Goal: Task Accomplishment & Management: Complete application form

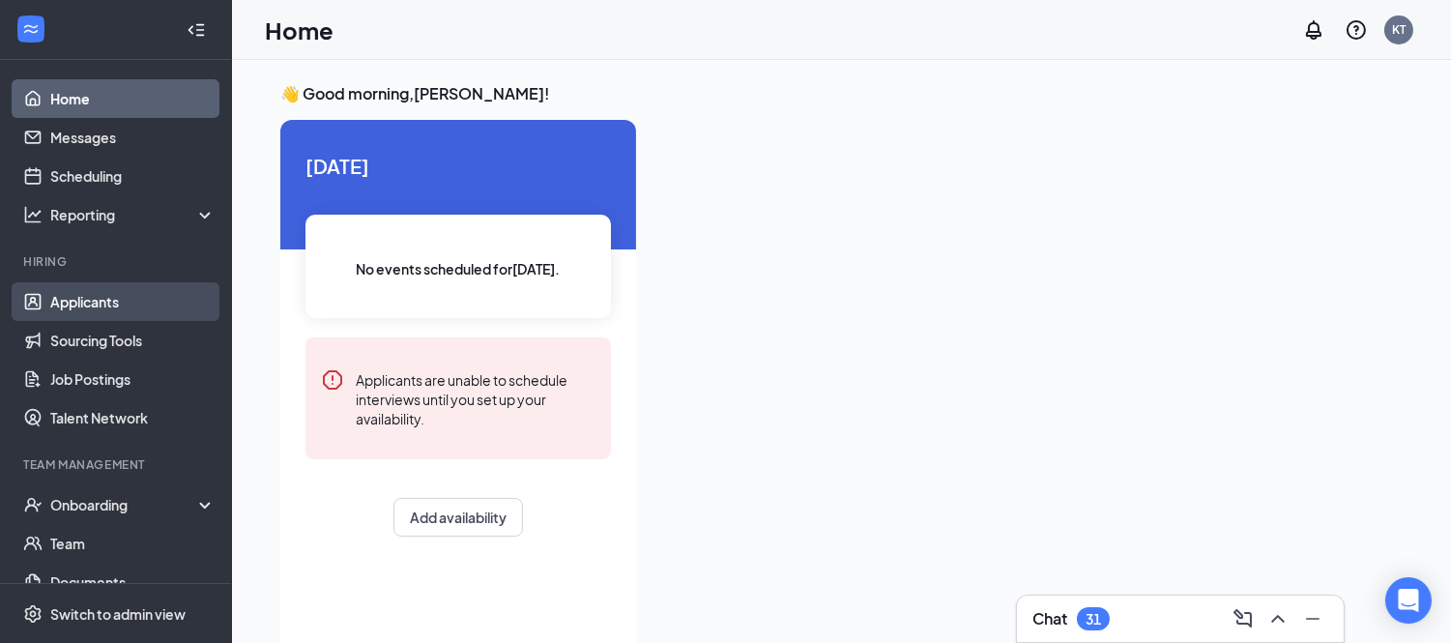
click at [85, 298] on link "Applicants" at bounding box center [132, 301] width 165 height 39
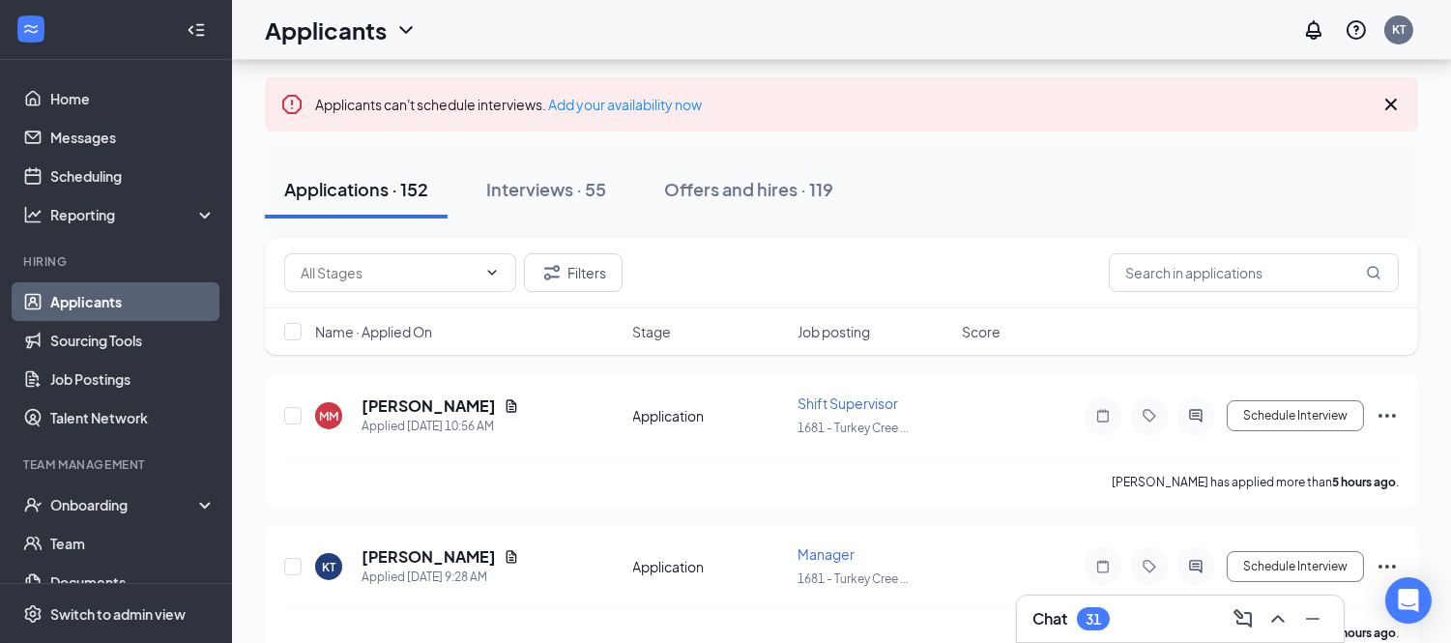
scroll to position [109, 0]
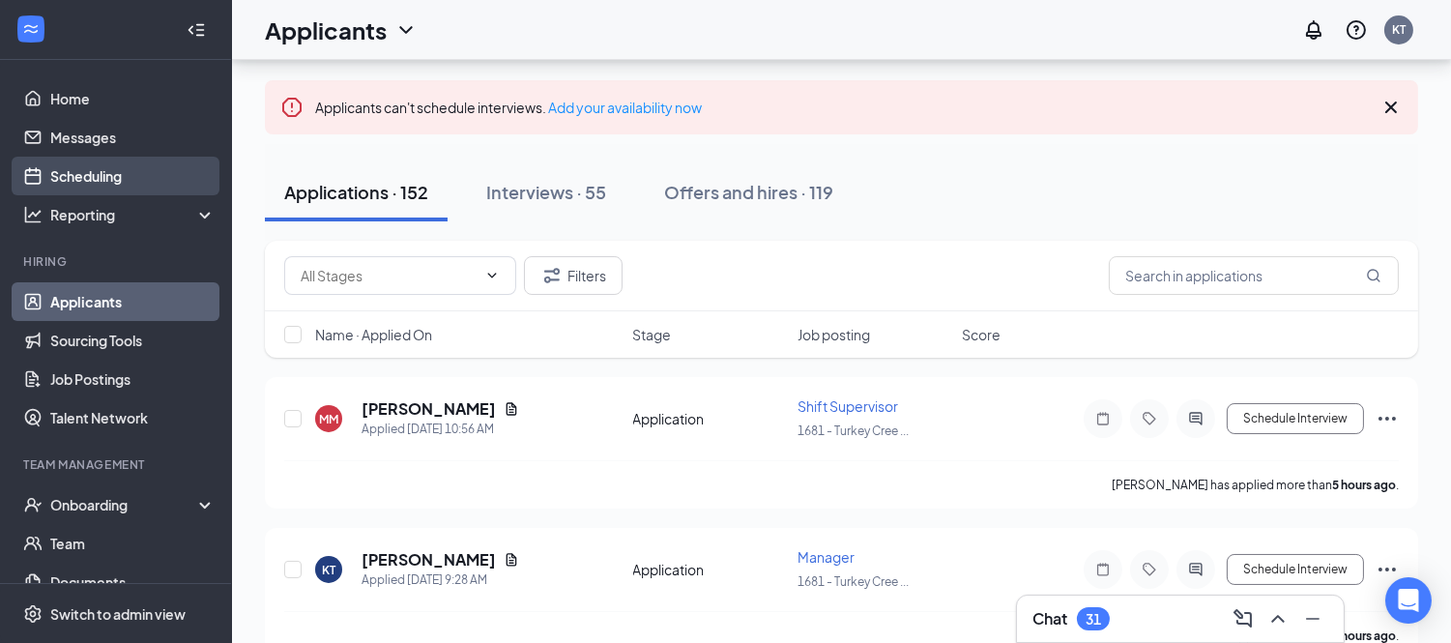
click at [107, 170] on link "Scheduling" at bounding box center [132, 176] width 165 height 39
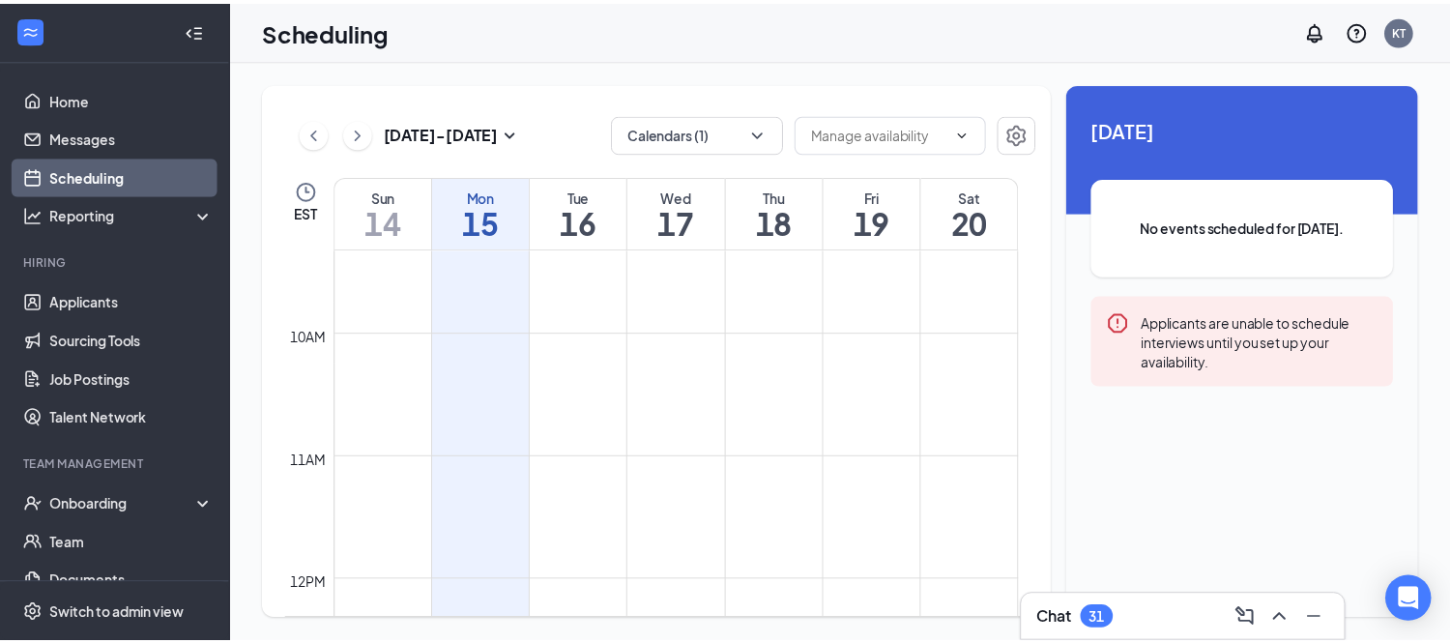
scroll to position [1155, 0]
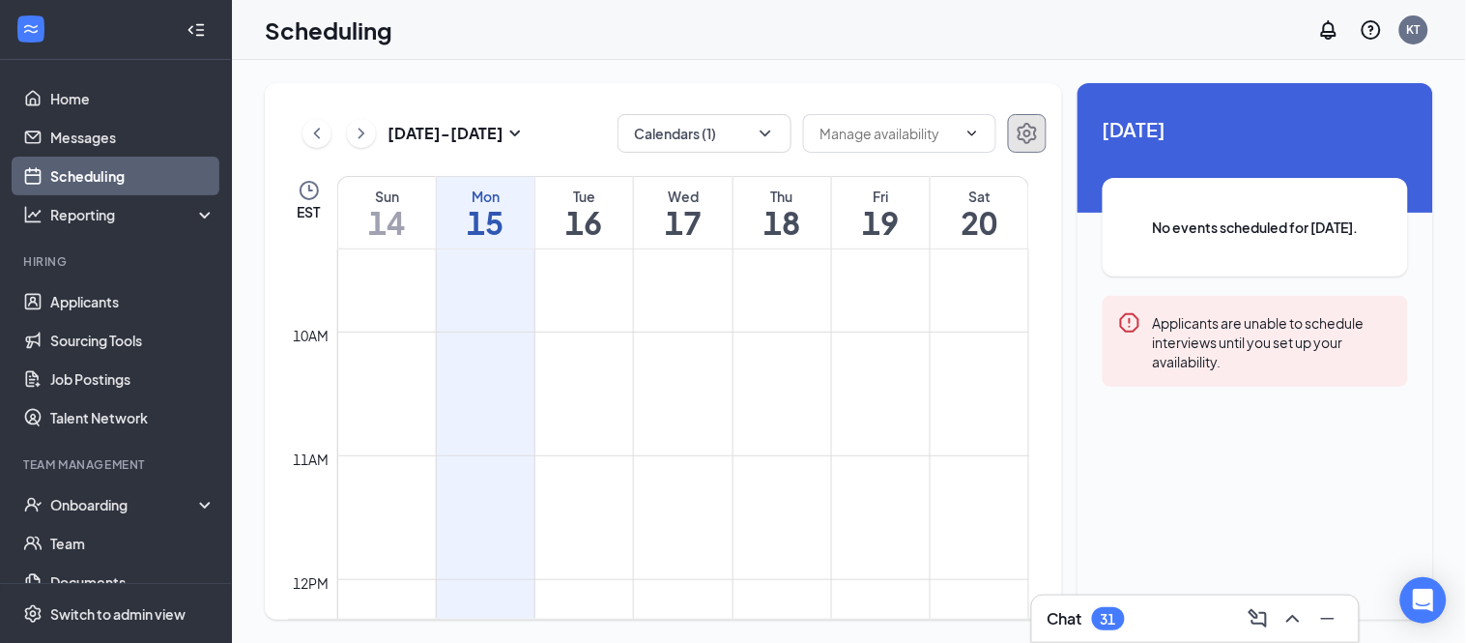
click at [1046, 120] on button "button" at bounding box center [1027, 133] width 39 height 39
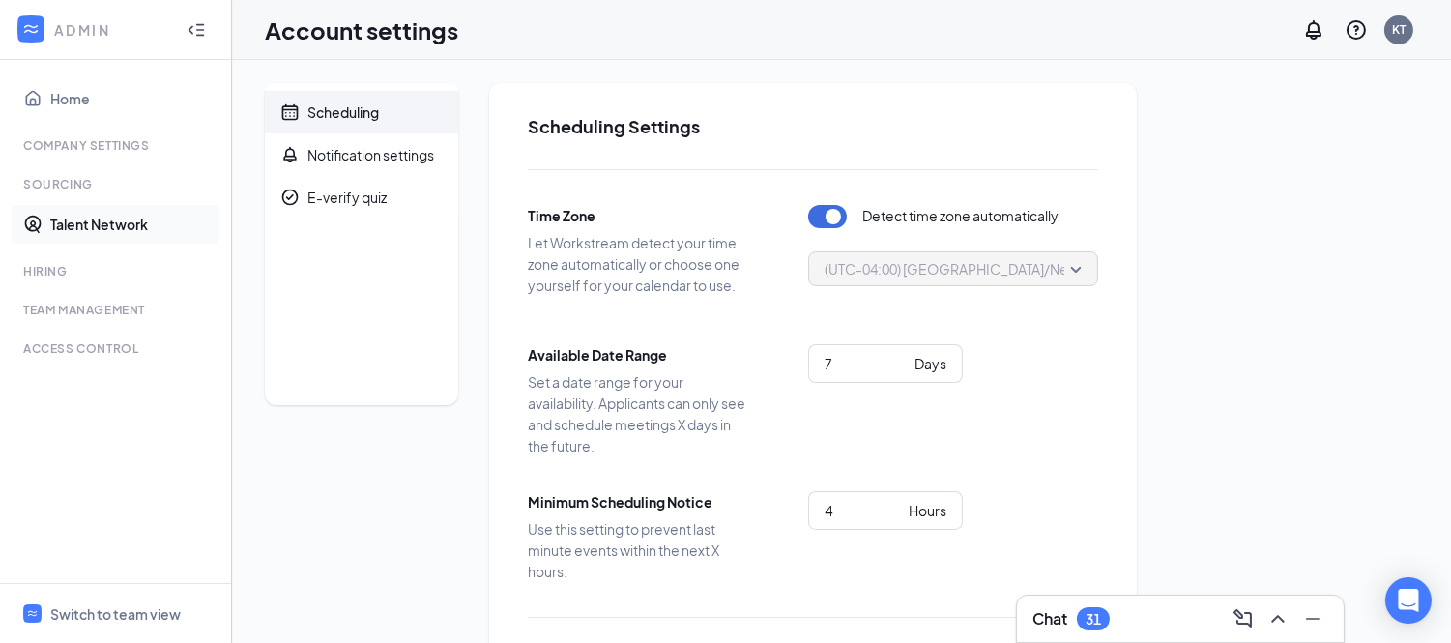
click at [92, 230] on link "Talent Network" at bounding box center [132, 224] width 165 height 39
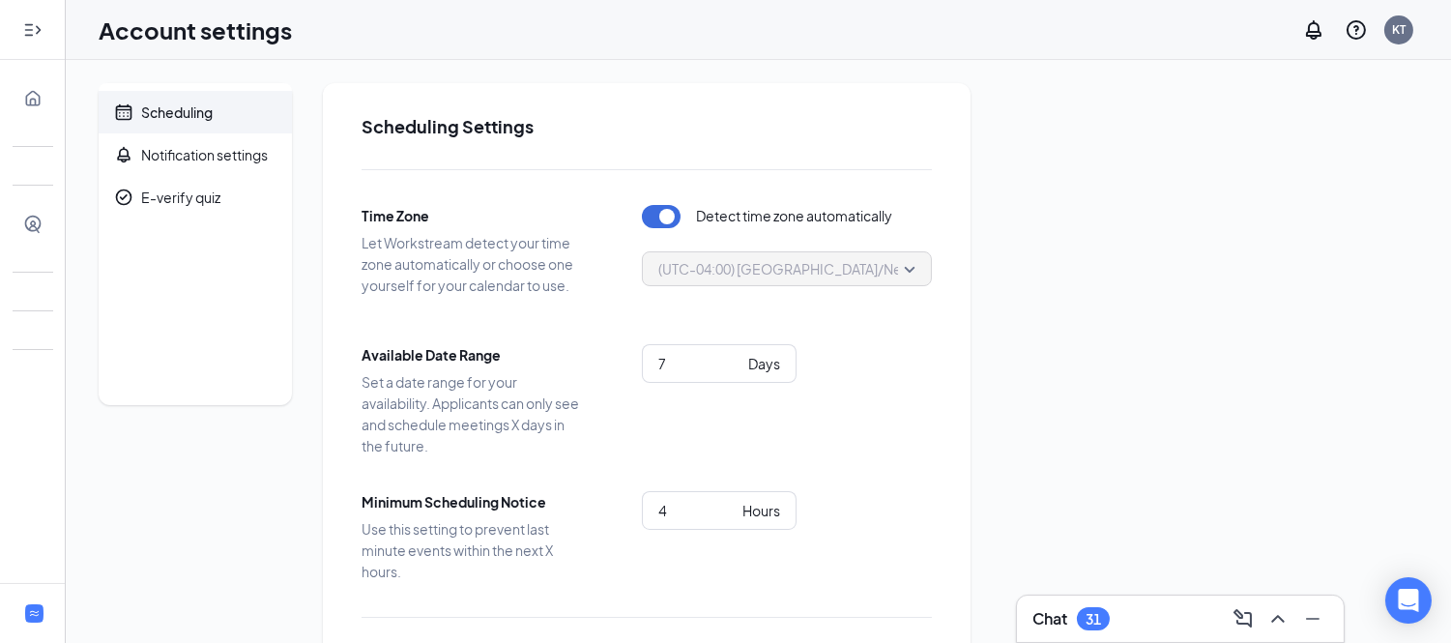
click at [32, 37] on icon "Expand" at bounding box center [32, 29] width 19 height 19
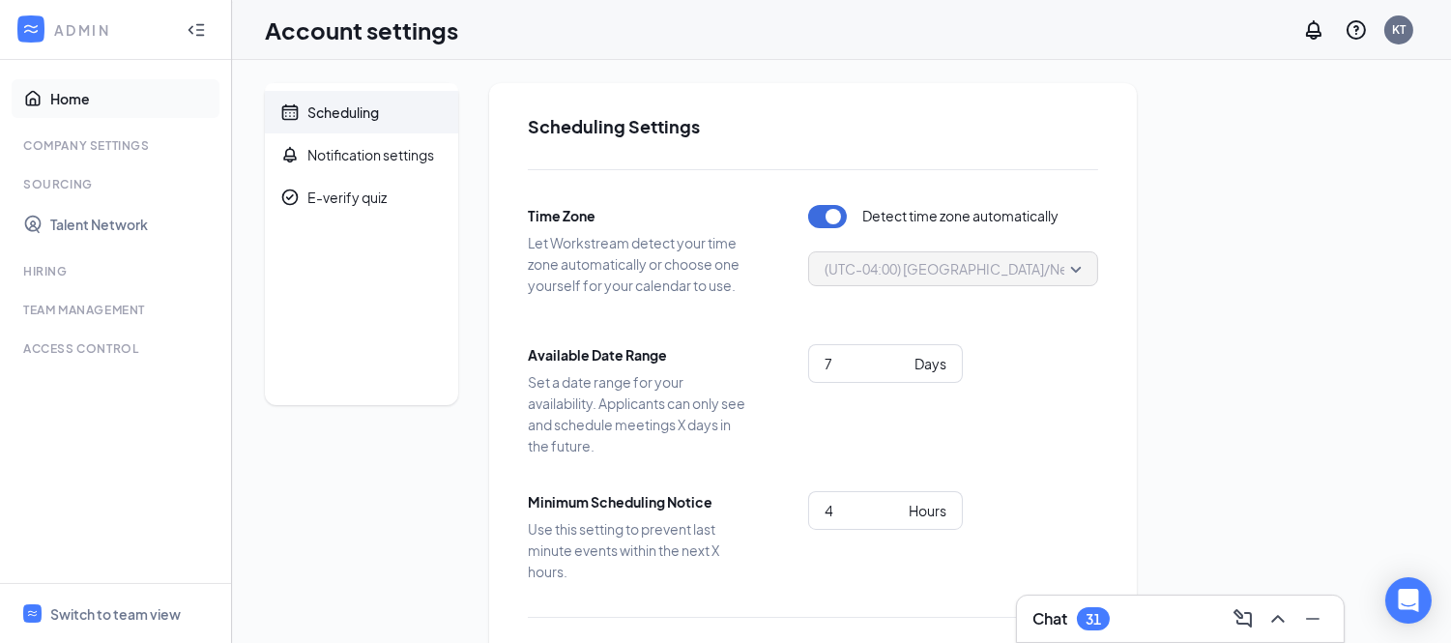
click at [66, 98] on link "Home" at bounding box center [132, 98] width 165 height 39
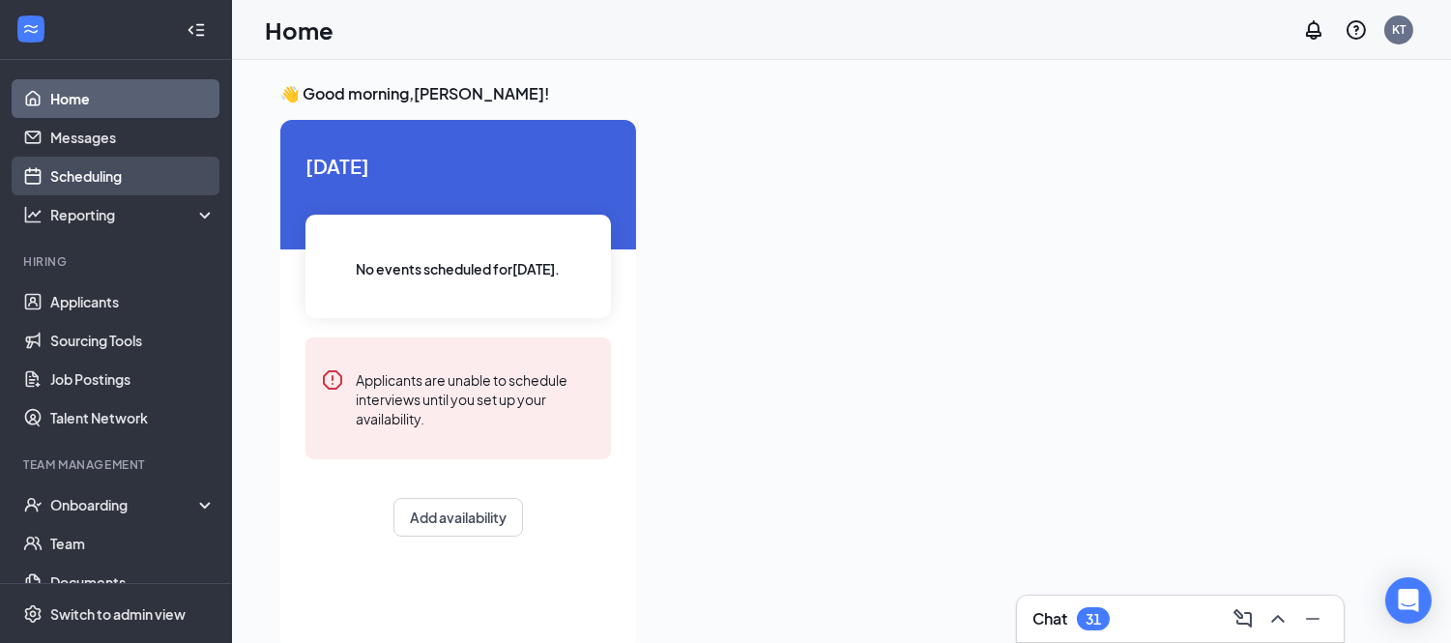
click at [73, 180] on link "Scheduling" at bounding box center [132, 176] width 165 height 39
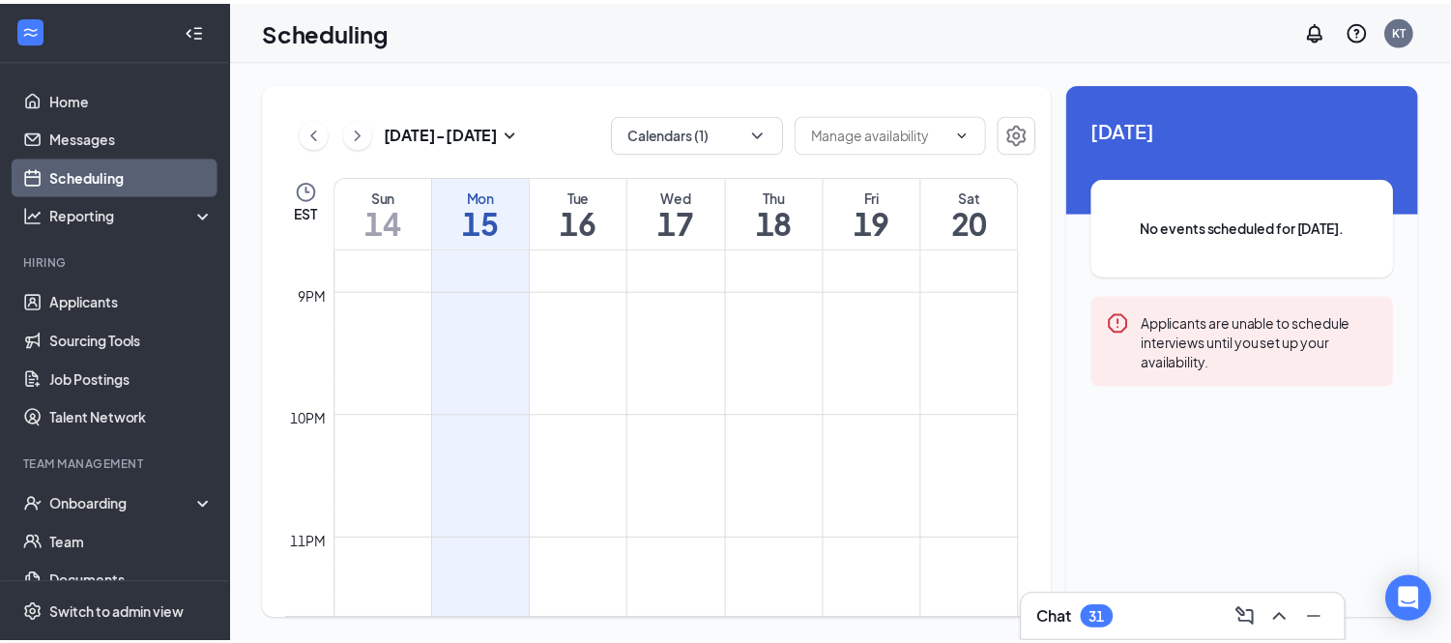
scroll to position [2558, 0]
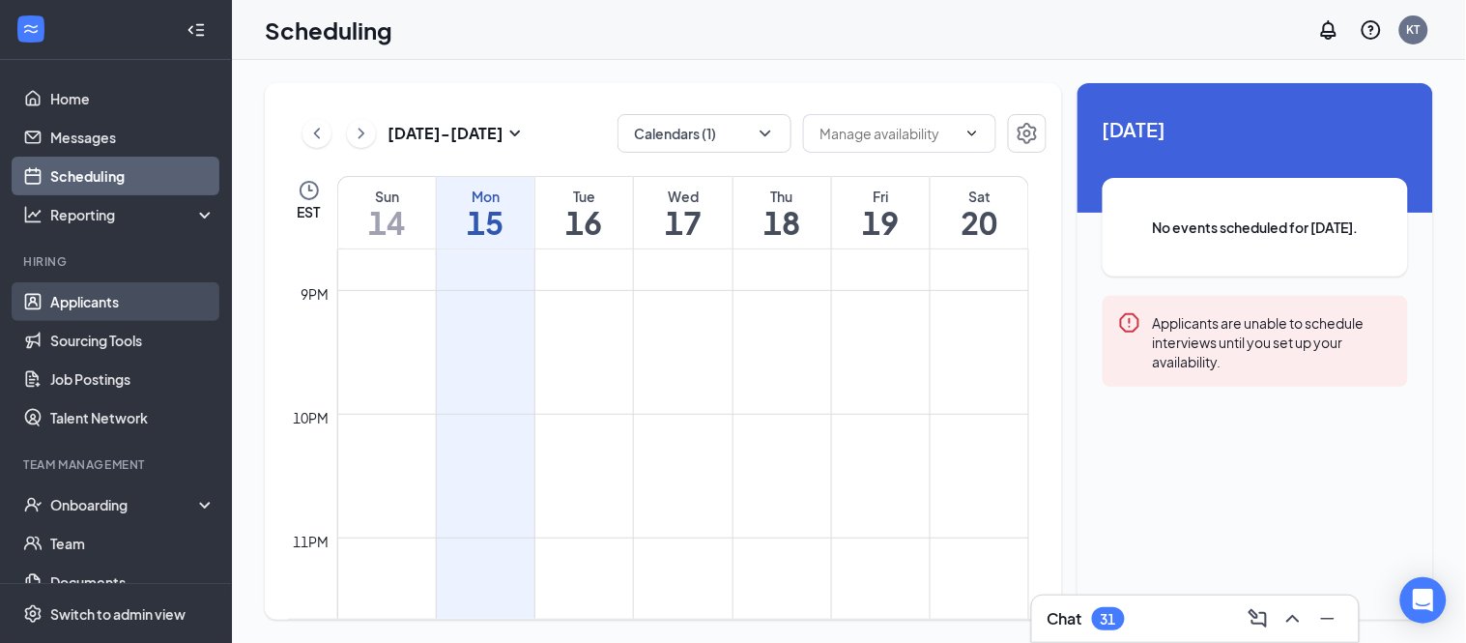
click at [101, 304] on link "Applicants" at bounding box center [132, 301] width 165 height 39
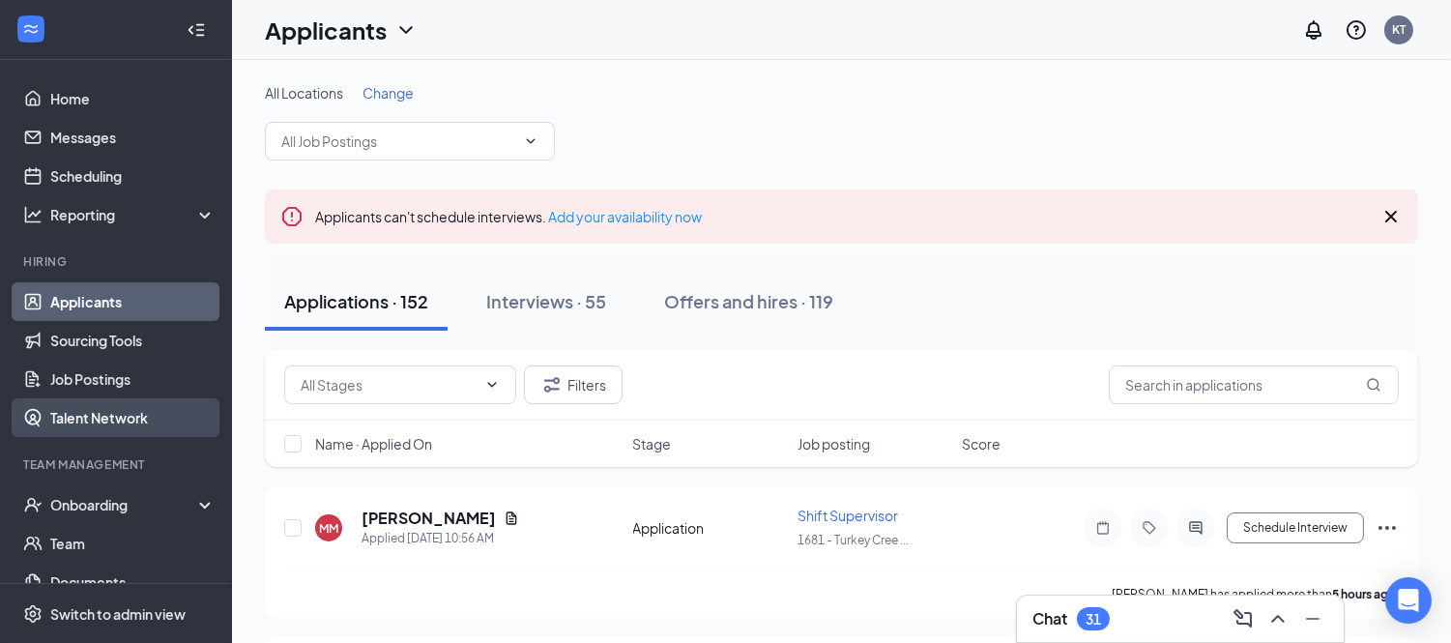
click at [50, 421] on link "Talent Network" at bounding box center [132, 417] width 165 height 39
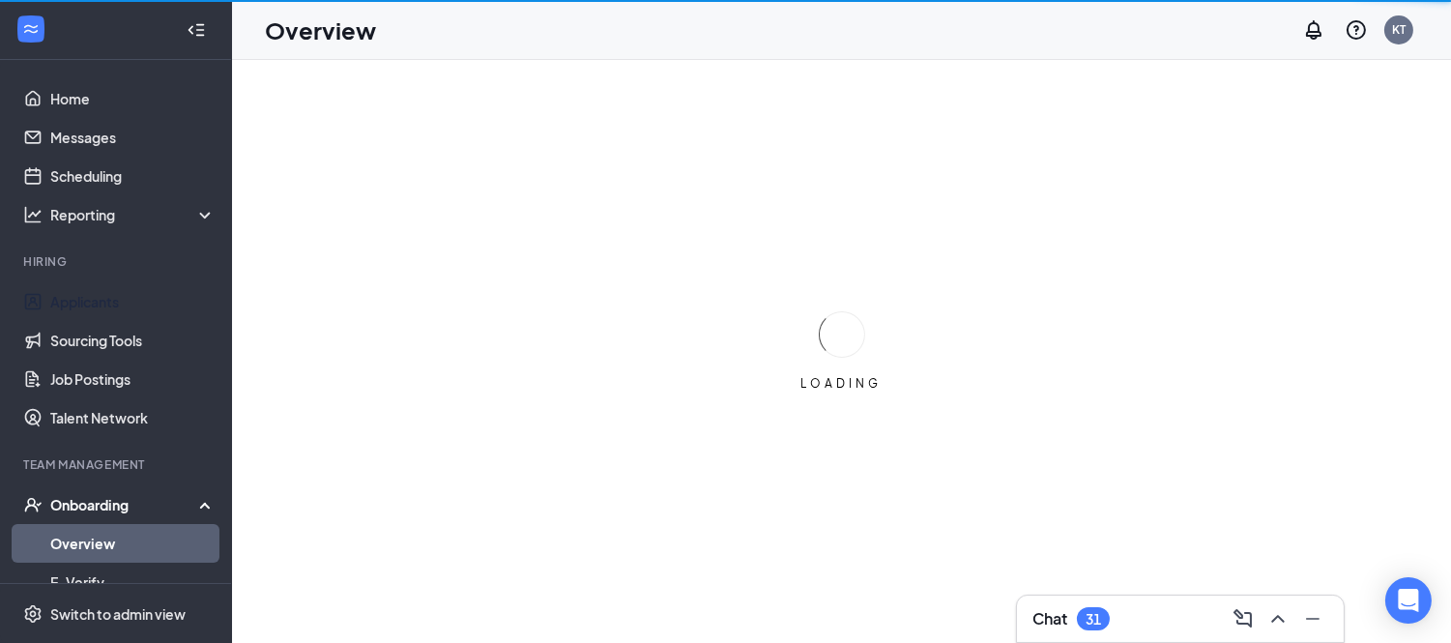
scroll to position [197, 0]
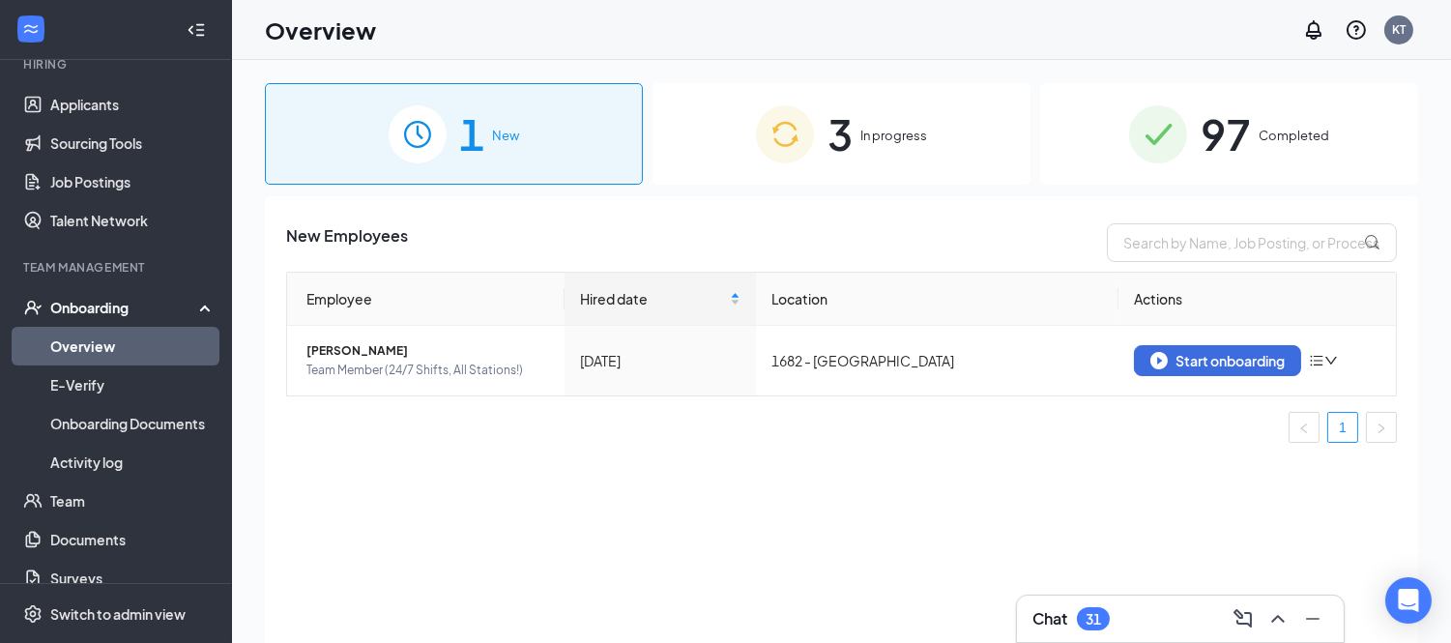
click at [897, 109] on div "3 In progress" at bounding box center [841, 133] width 378 height 101
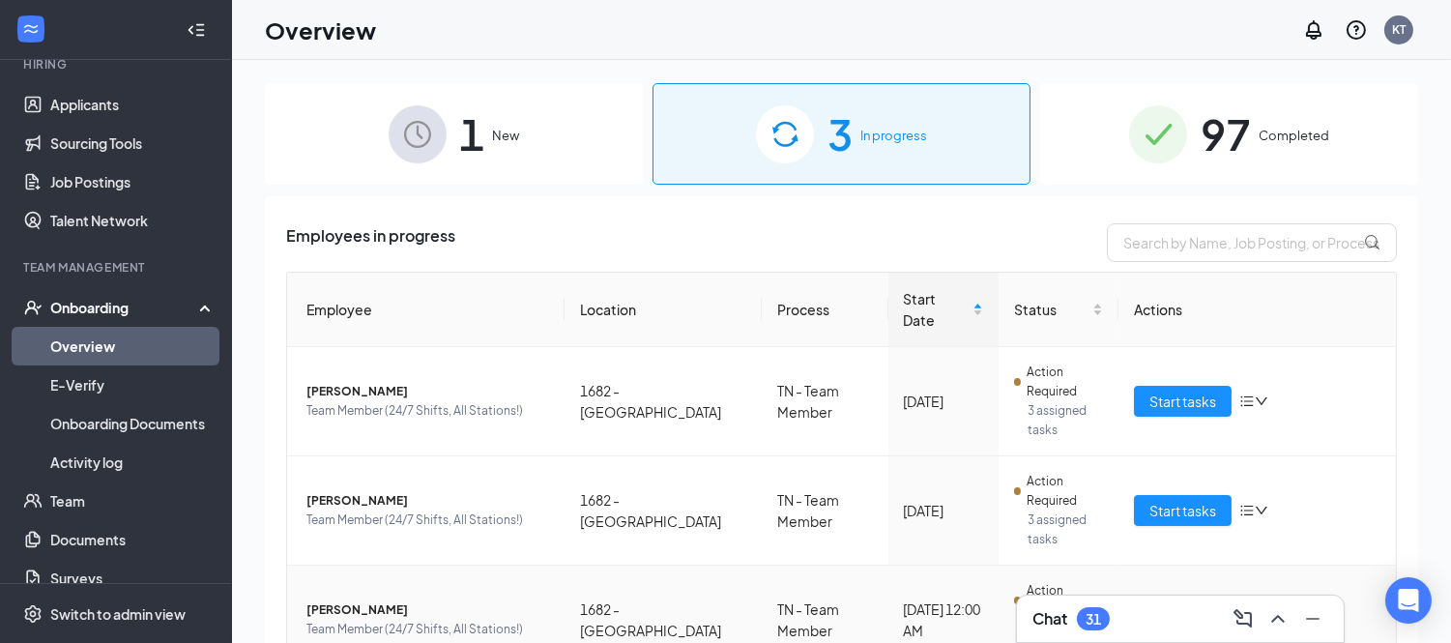
scroll to position [77, 0]
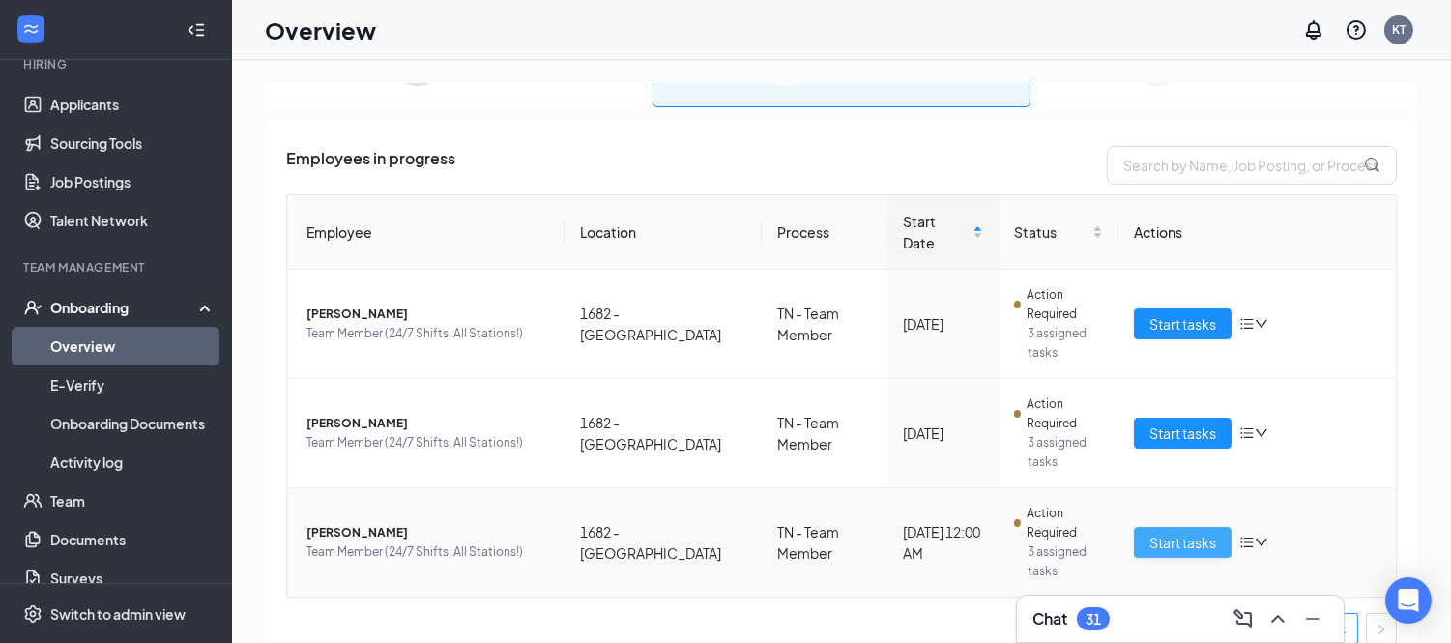
click at [1167, 532] on span "Start tasks" at bounding box center [1182, 542] width 67 height 21
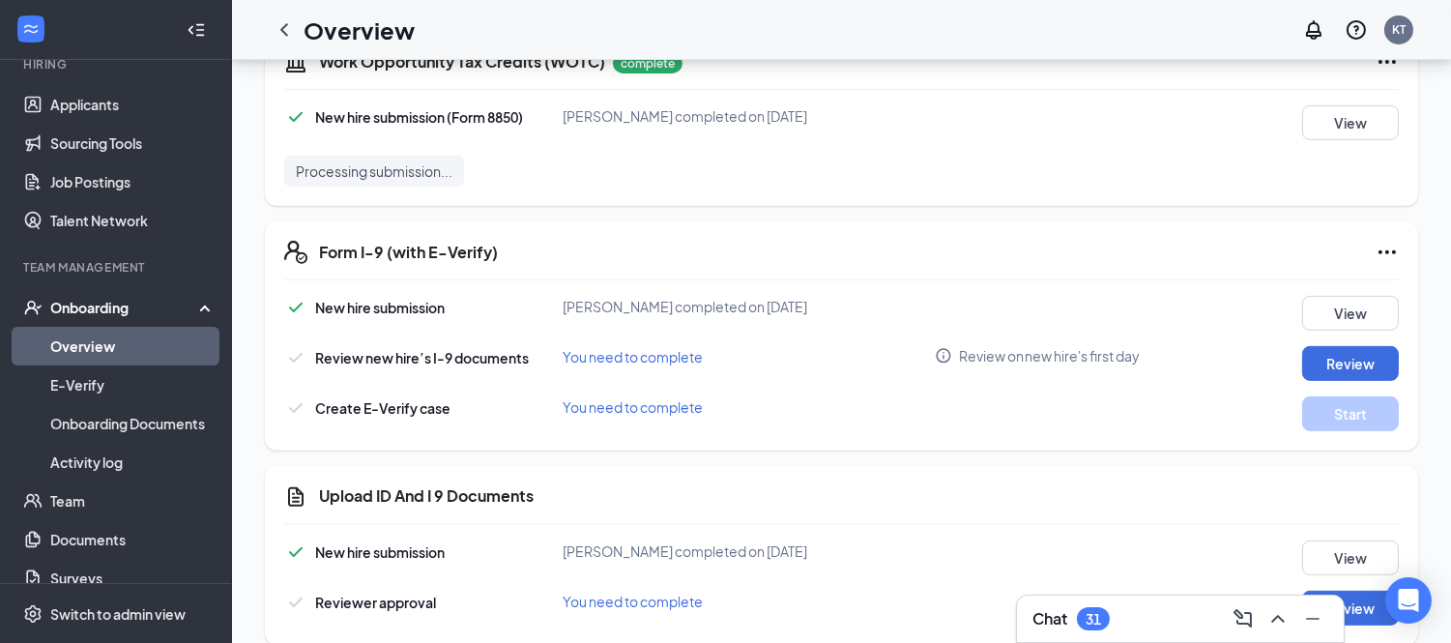
scroll to position [1514, 0]
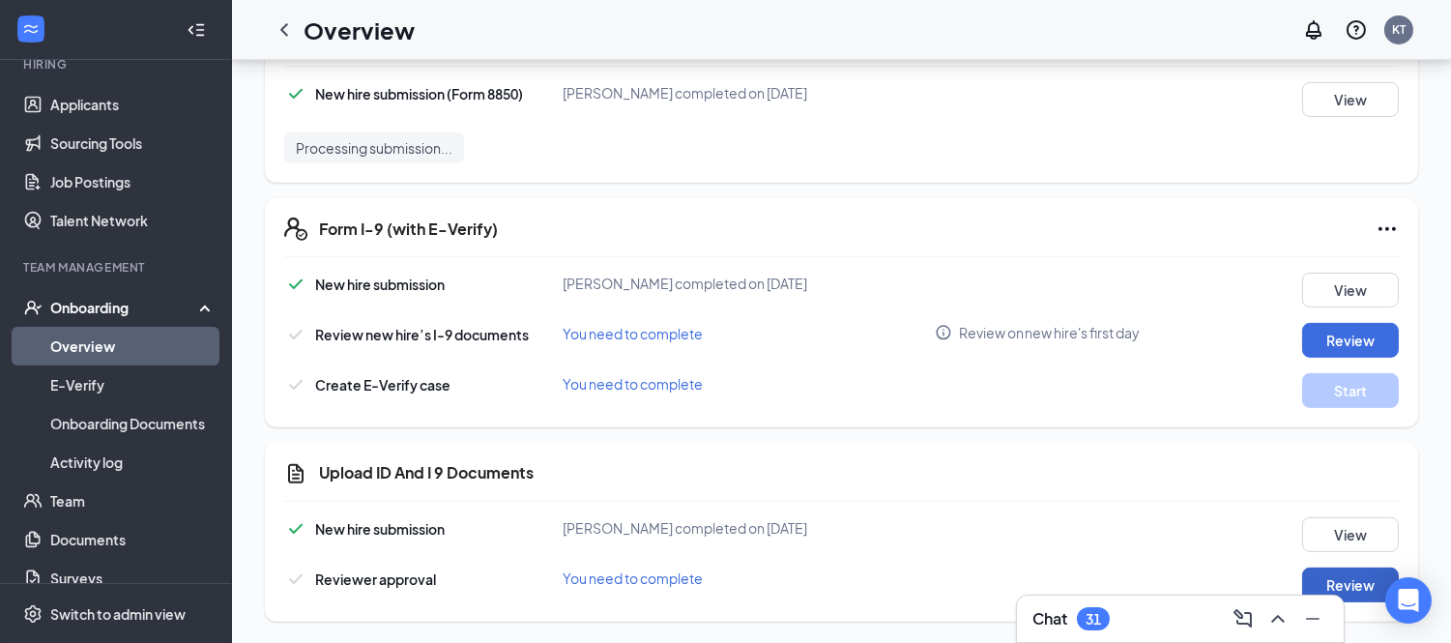
click at [1360, 587] on button "Review" at bounding box center [1350, 584] width 97 height 35
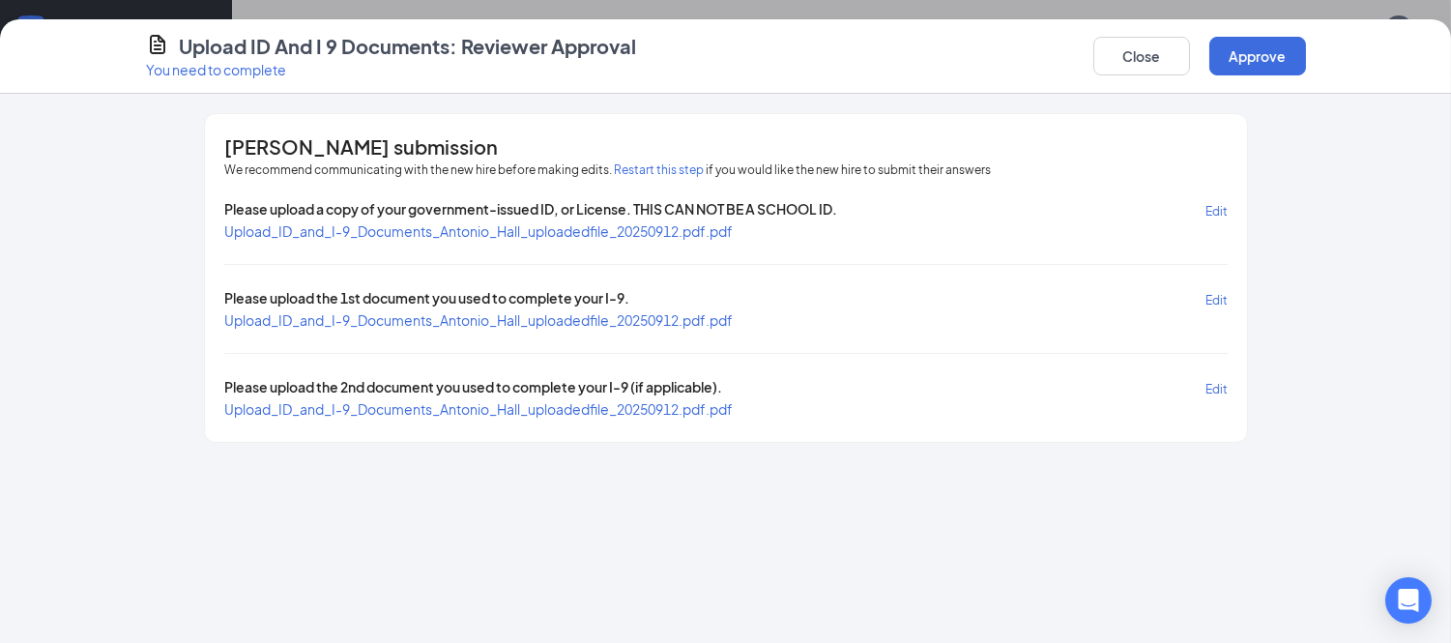
click at [607, 227] on span "Upload_ID_and_I-9_Documents_Antonio_Hall_uploadedfile_20250912.pdf.pdf" at bounding box center [478, 230] width 508 height 17
click at [679, 313] on span "Upload_ID_and_I-9_Documents_Antonio_Hall_uploadedfile_20250912.pdf.pdf" at bounding box center [478, 319] width 508 height 17
click at [559, 408] on span "Upload_ID_and_I-9_Documents_Antonio_Hall_uploadedfile_20250912.pdf.pdf" at bounding box center [478, 408] width 508 height 17
click at [1139, 53] on button "Close" at bounding box center [1141, 56] width 97 height 39
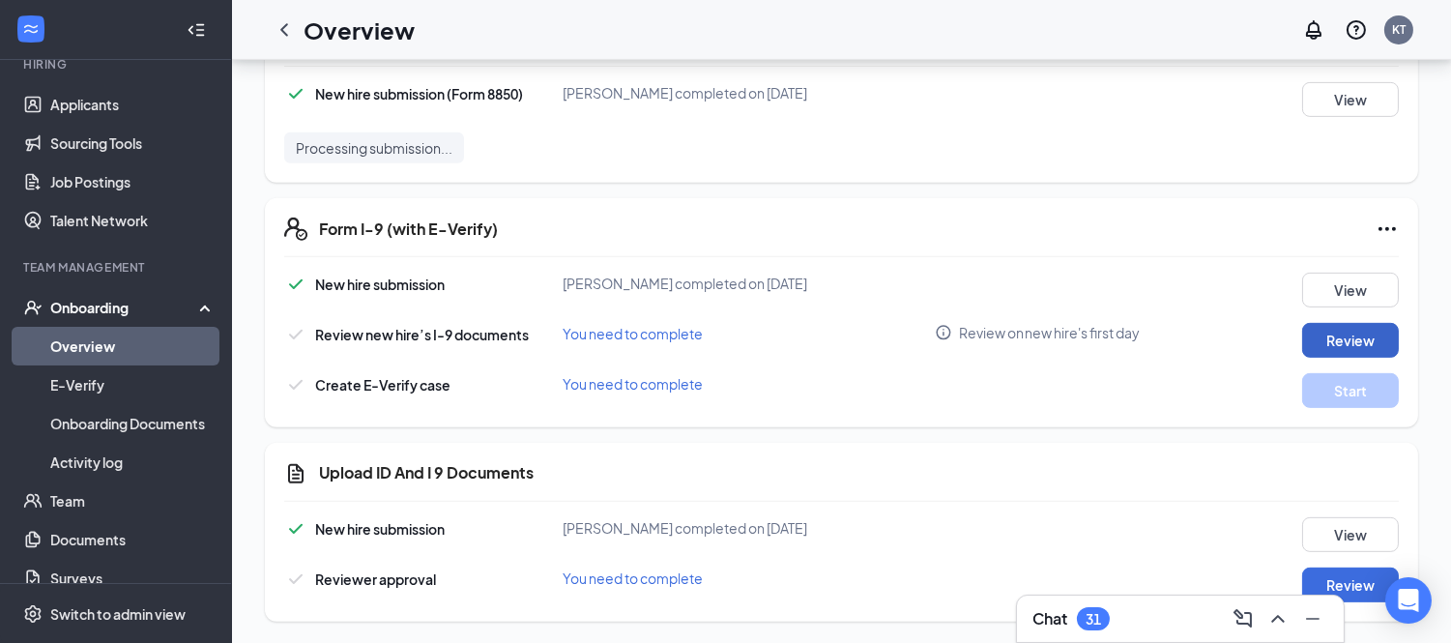
click at [1335, 339] on button "Review" at bounding box center [1350, 340] width 97 height 35
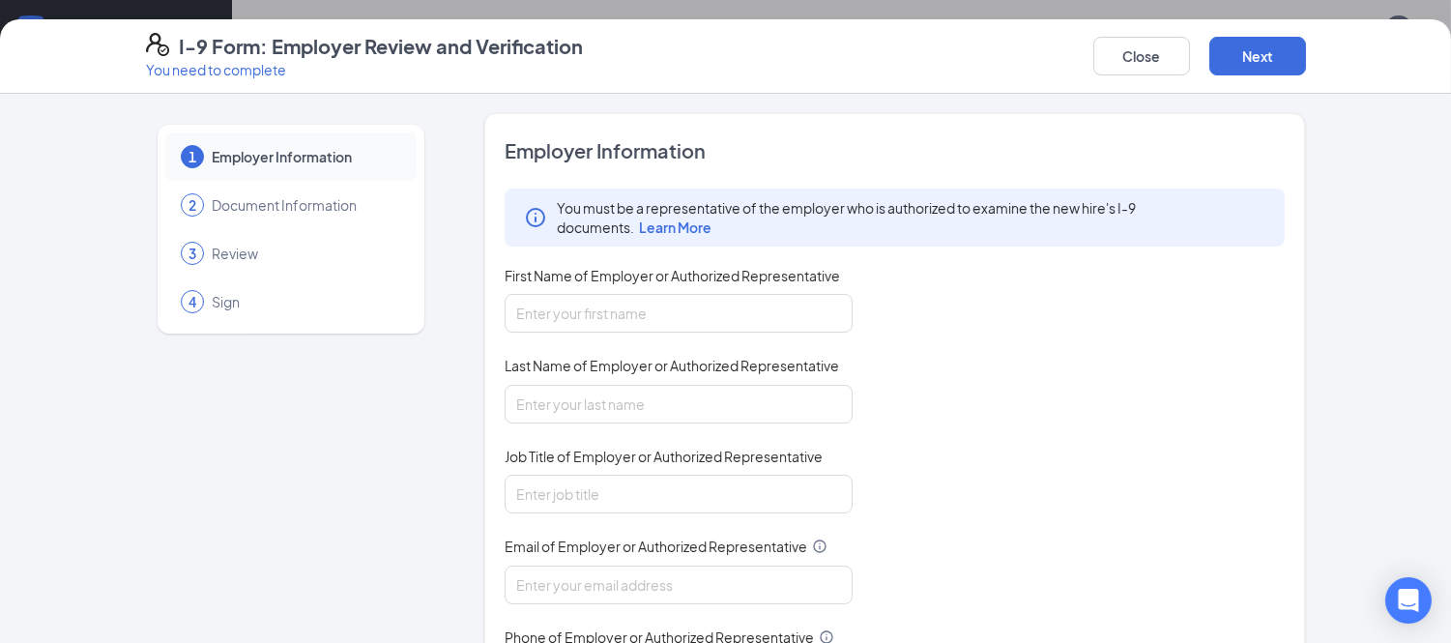
click at [582, 293] on div "First Name of Employer or Authorized Representative" at bounding box center [679, 280] width 348 height 28
click at [581, 296] on input "First Name of Employer or Authorized Representative" at bounding box center [679, 313] width 348 height 39
type input "[PERSON_NAME]"
type input "[EMAIL_ADDRESS][DOMAIN_NAME]"
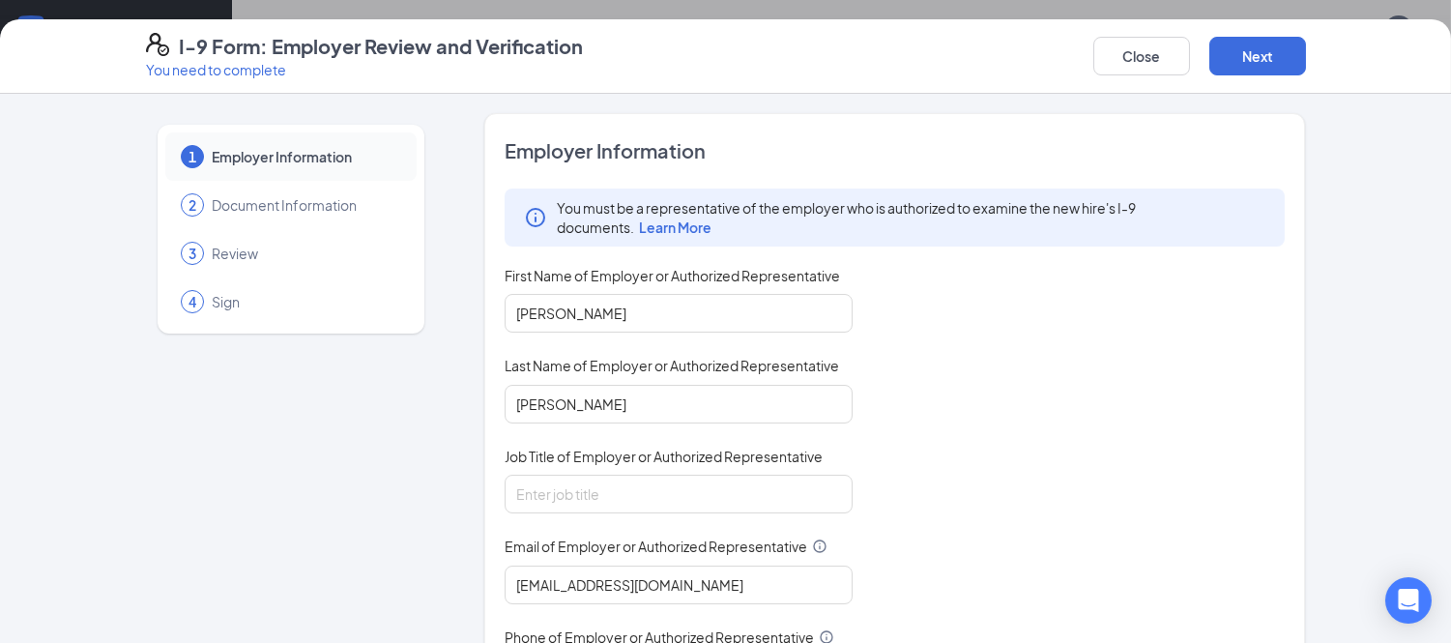
type input "2563086888"
click at [577, 539] on span "Email of Employer or Authorized Representative" at bounding box center [656, 545] width 303 height 19
click at [577, 565] on input "[EMAIL_ADDRESS][DOMAIN_NAME]" at bounding box center [679, 584] width 348 height 39
click at [563, 506] on input "Job Title of Employer or Authorized Representative" at bounding box center [679, 494] width 348 height 39
type input "Field Training Specialist"
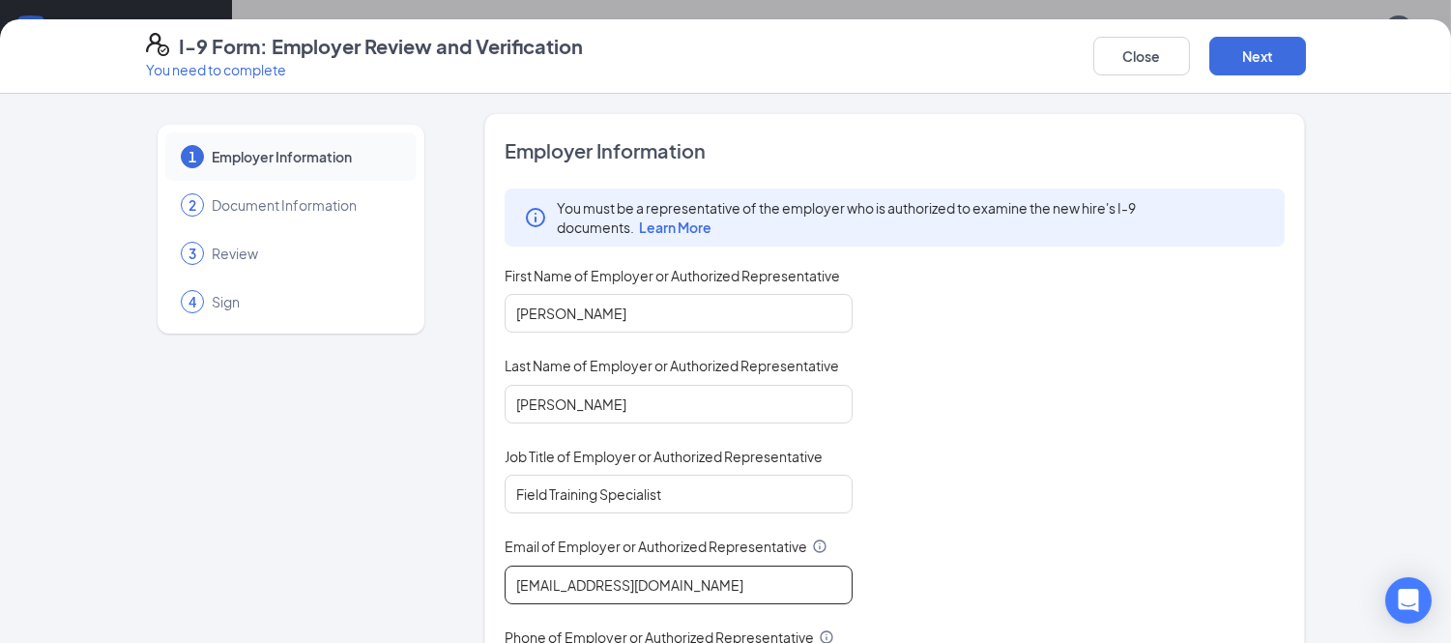
click at [587, 580] on input "[EMAIL_ADDRESS][DOMAIN_NAME]" at bounding box center [679, 584] width 348 height 39
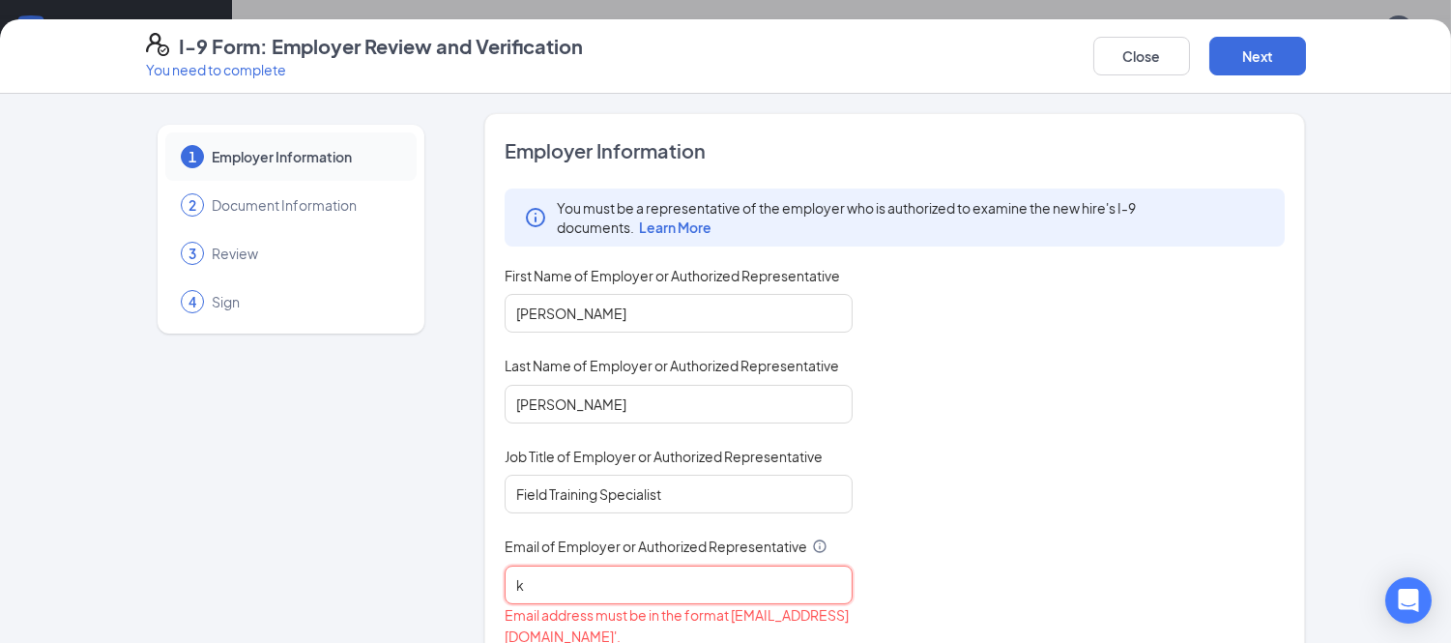
type input "[EMAIL_ADDRESS][DOMAIN_NAME]"
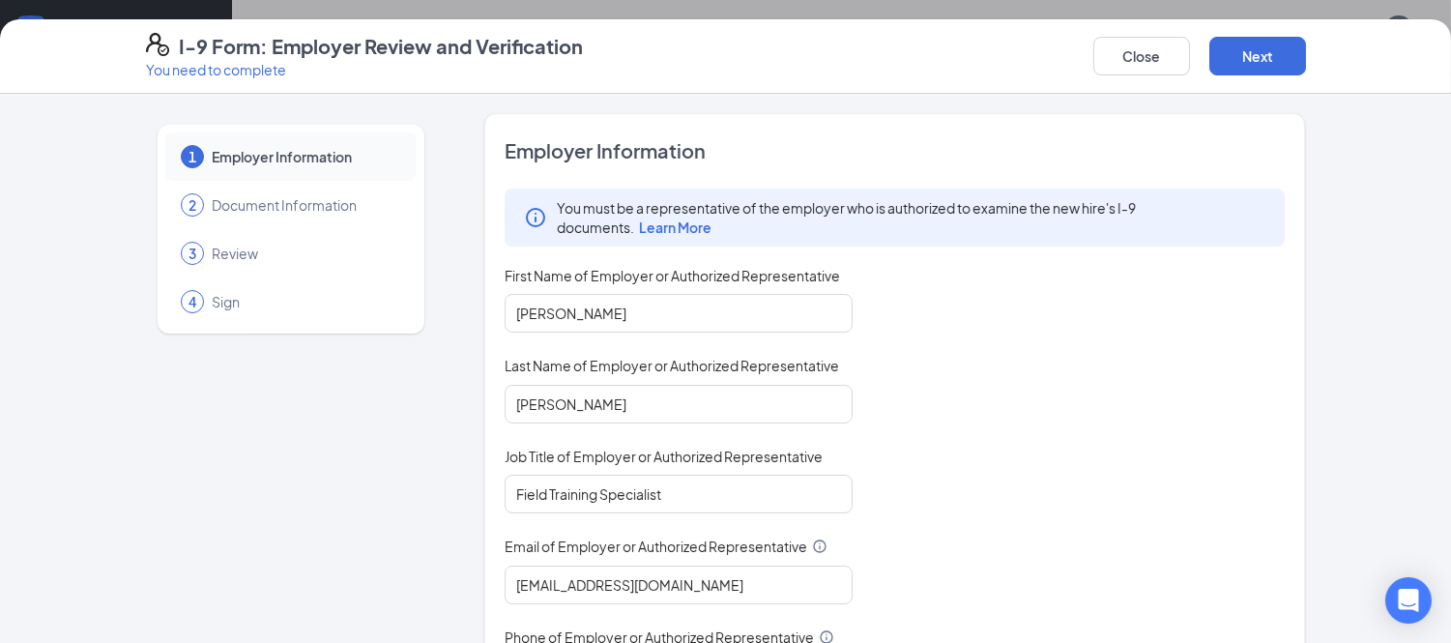
click at [388, 539] on div "1 Employer Information 2 Document Information 3 Review 4 Sign" at bounding box center [291, 493] width 290 height 761
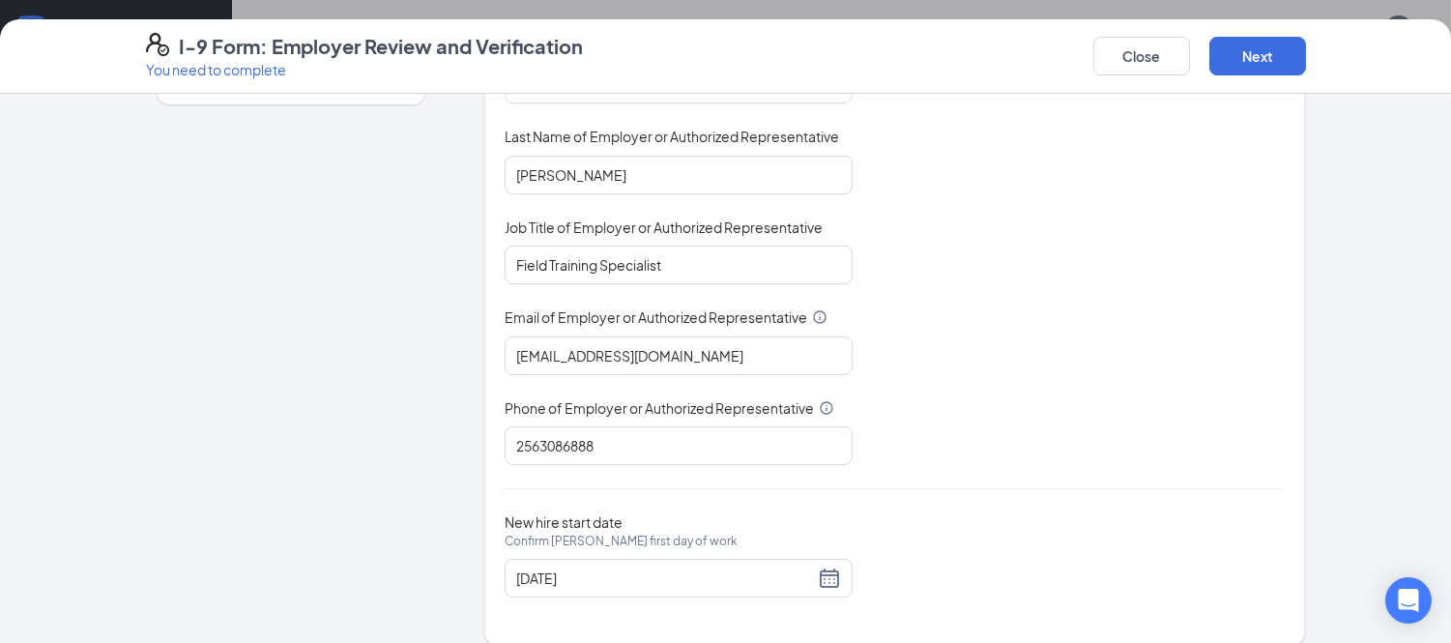
scroll to position [249, 0]
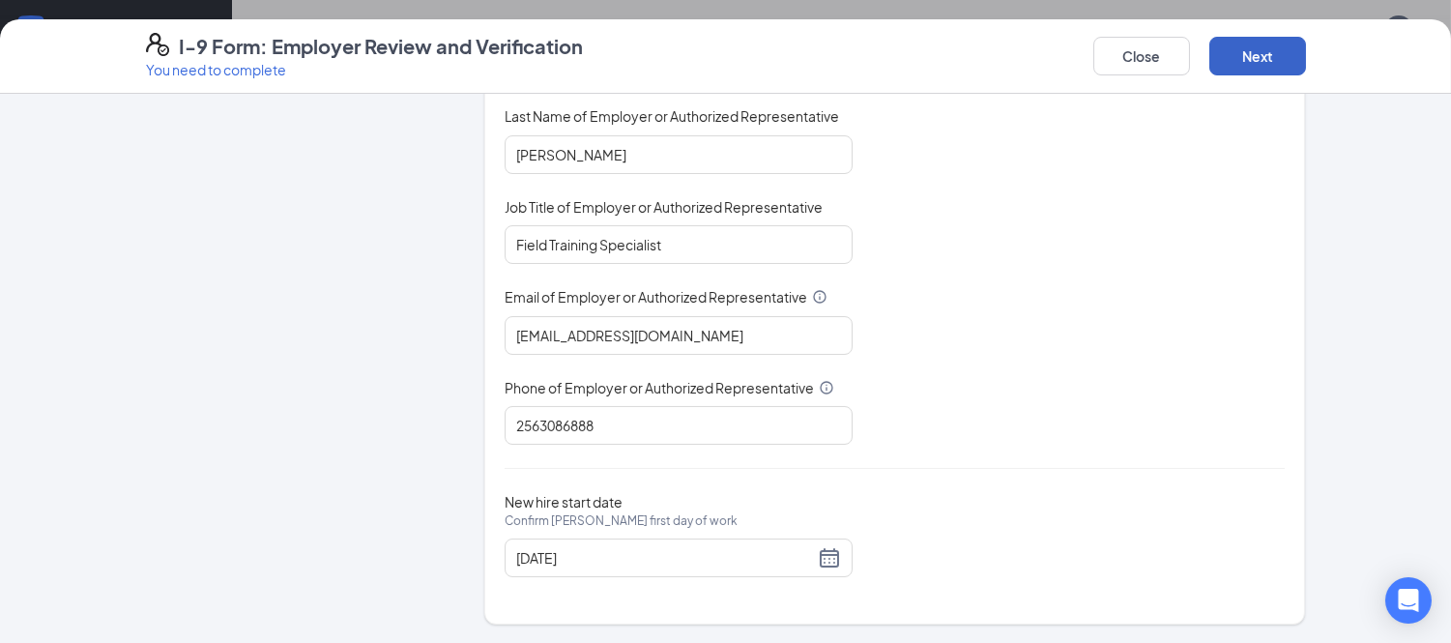
click at [1274, 61] on button "Next" at bounding box center [1257, 56] width 97 height 39
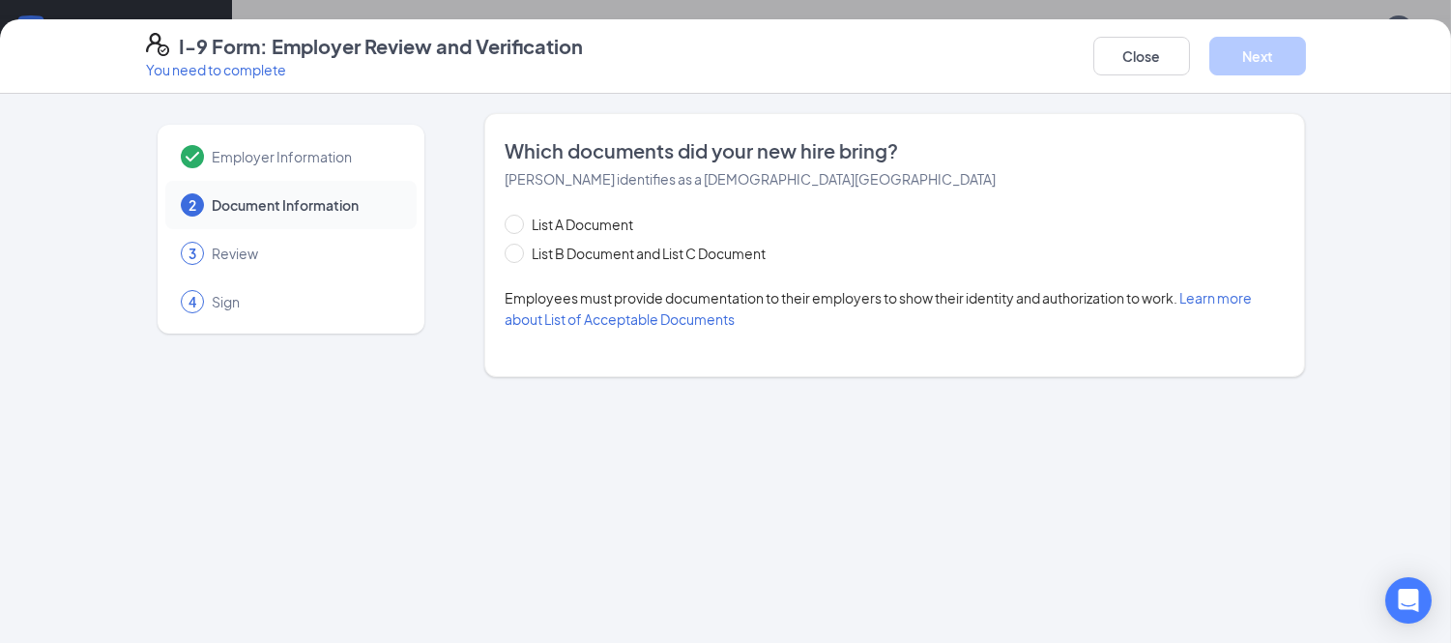
scroll to position [0, 0]
click at [612, 248] on span "List B Document and List C Document" at bounding box center [648, 253] width 249 height 21
click at [518, 248] on input "List B Document and List C Document" at bounding box center [512, 251] width 14 height 14
radio input "true"
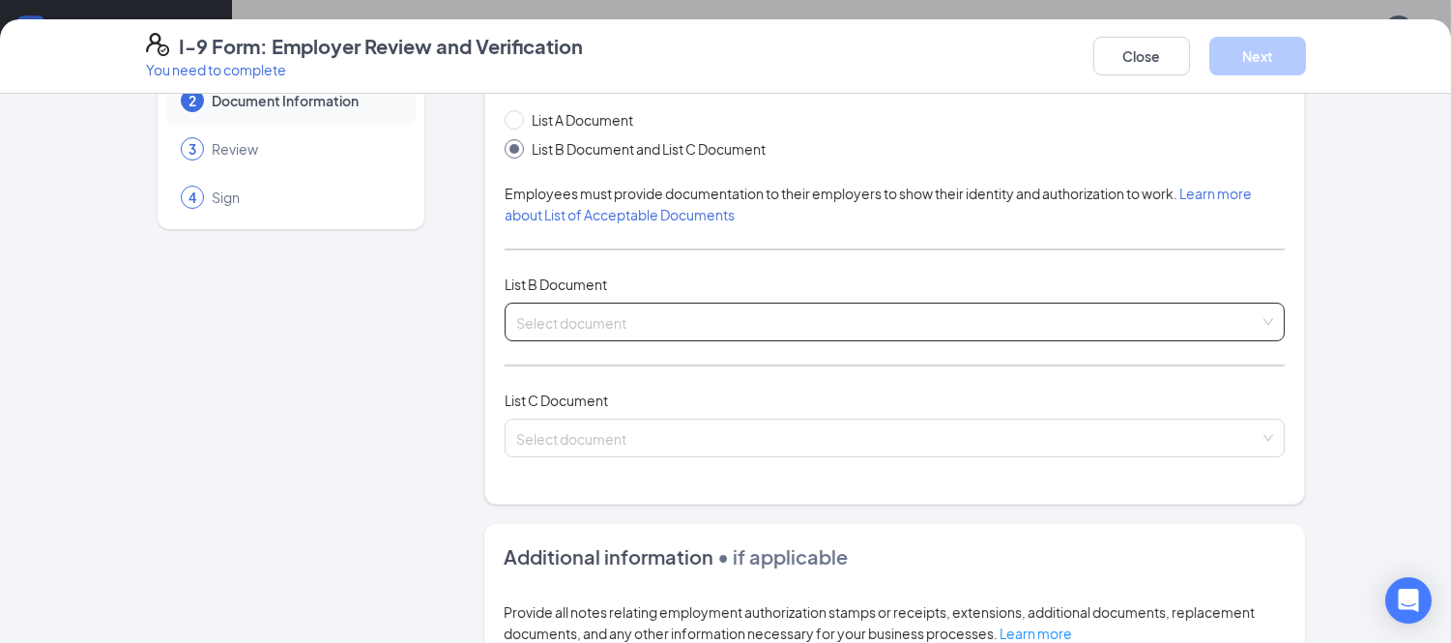
scroll to position [106, 0]
click at [629, 313] on input "search" at bounding box center [888, 316] width 744 height 29
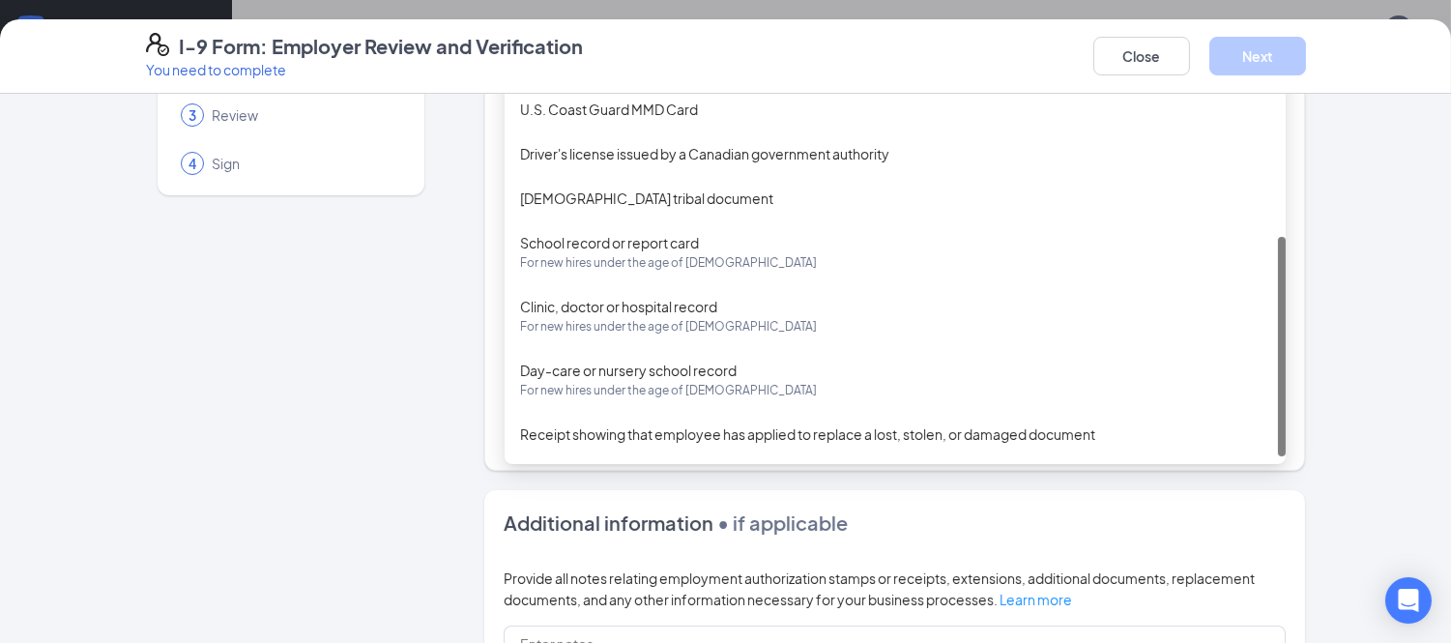
scroll to position [139, 0]
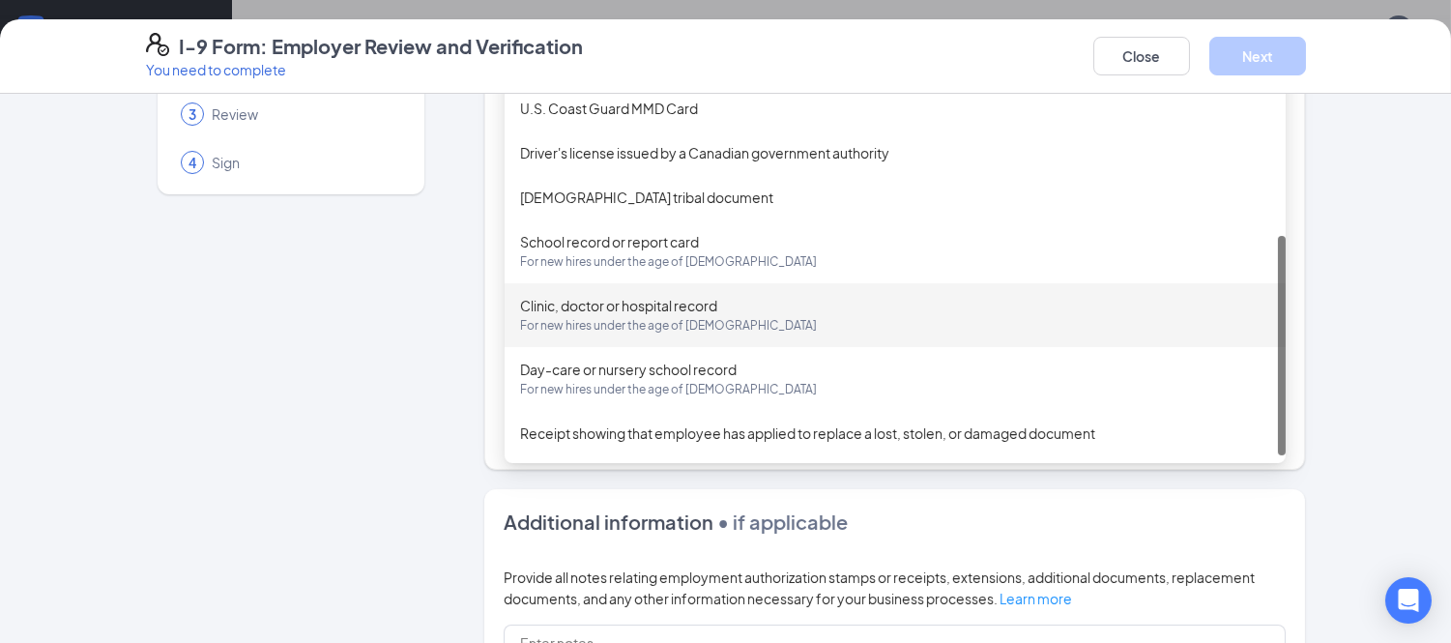
click at [564, 338] on div "Clinic, doctor or hospital record For new hires under the age of [DEMOGRAPHIC_D…" at bounding box center [895, 315] width 781 height 64
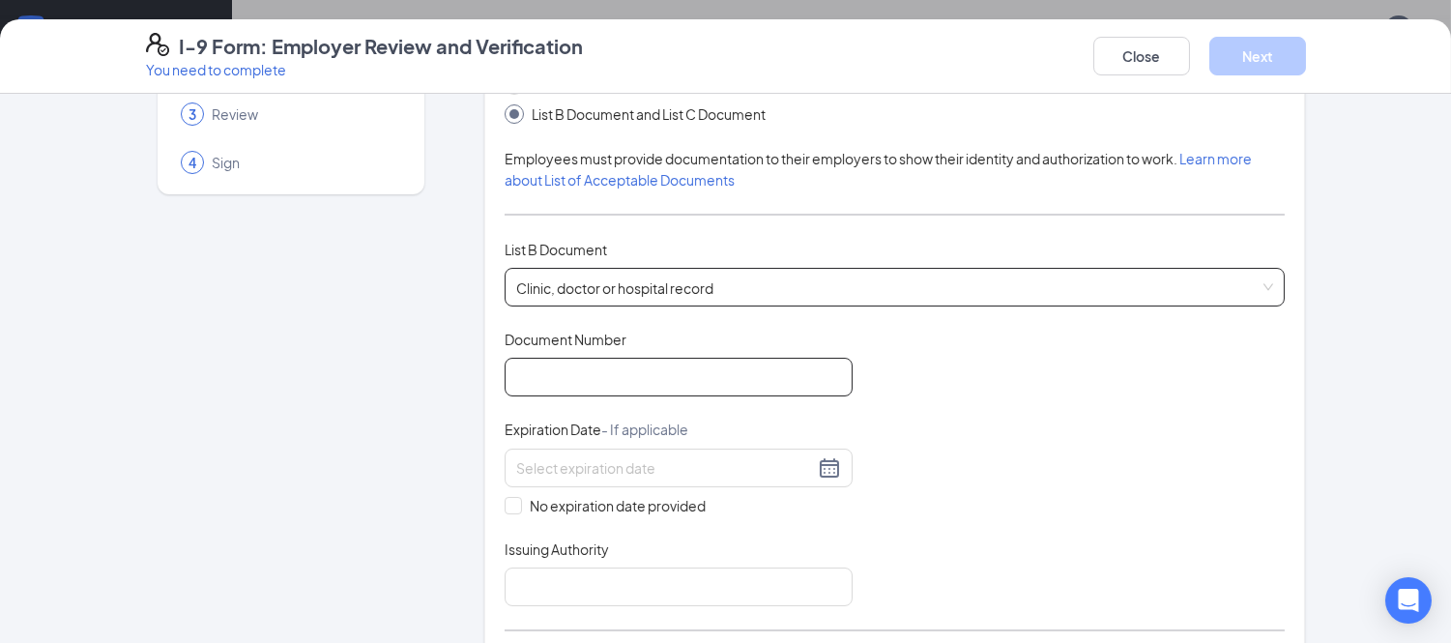
click at [574, 396] on input "Document Number" at bounding box center [679, 377] width 348 height 39
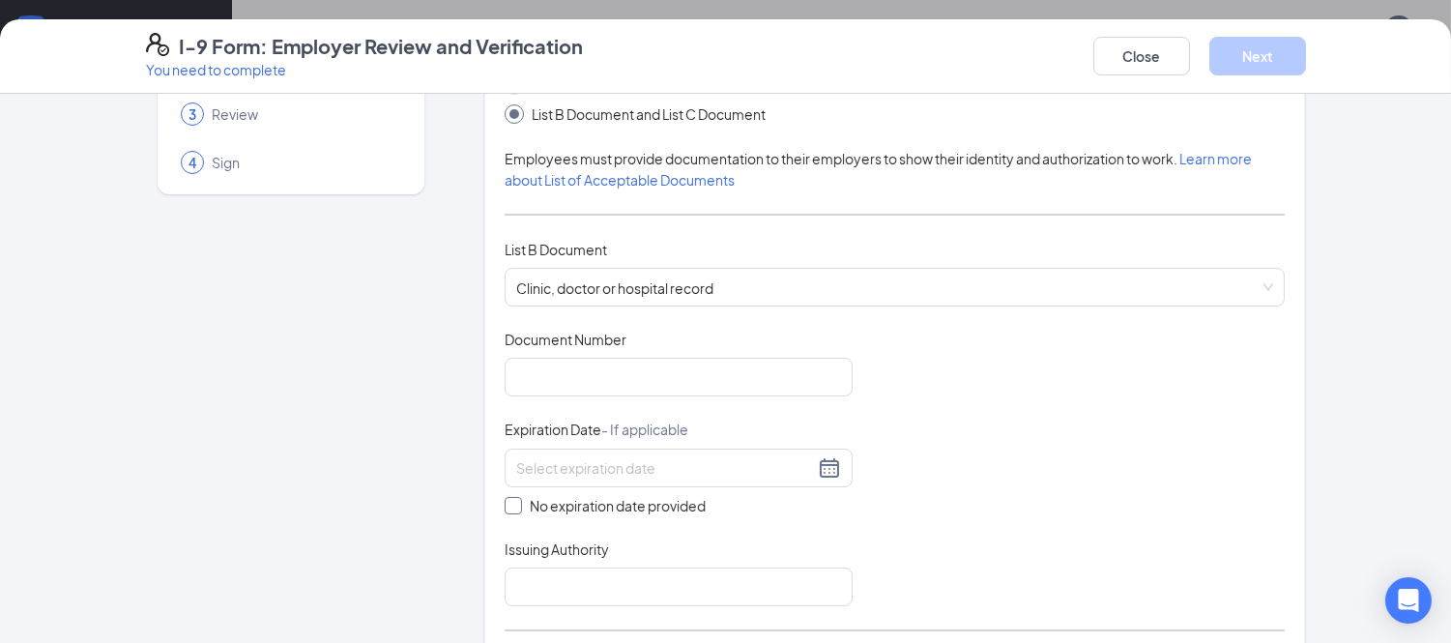
click at [533, 509] on span "No expiration date provided" at bounding box center [617, 505] width 191 height 21
click at [518, 509] on input "No expiration date provided" at bounding box center [512, 504] width 14 height 14
checkbox input "true"
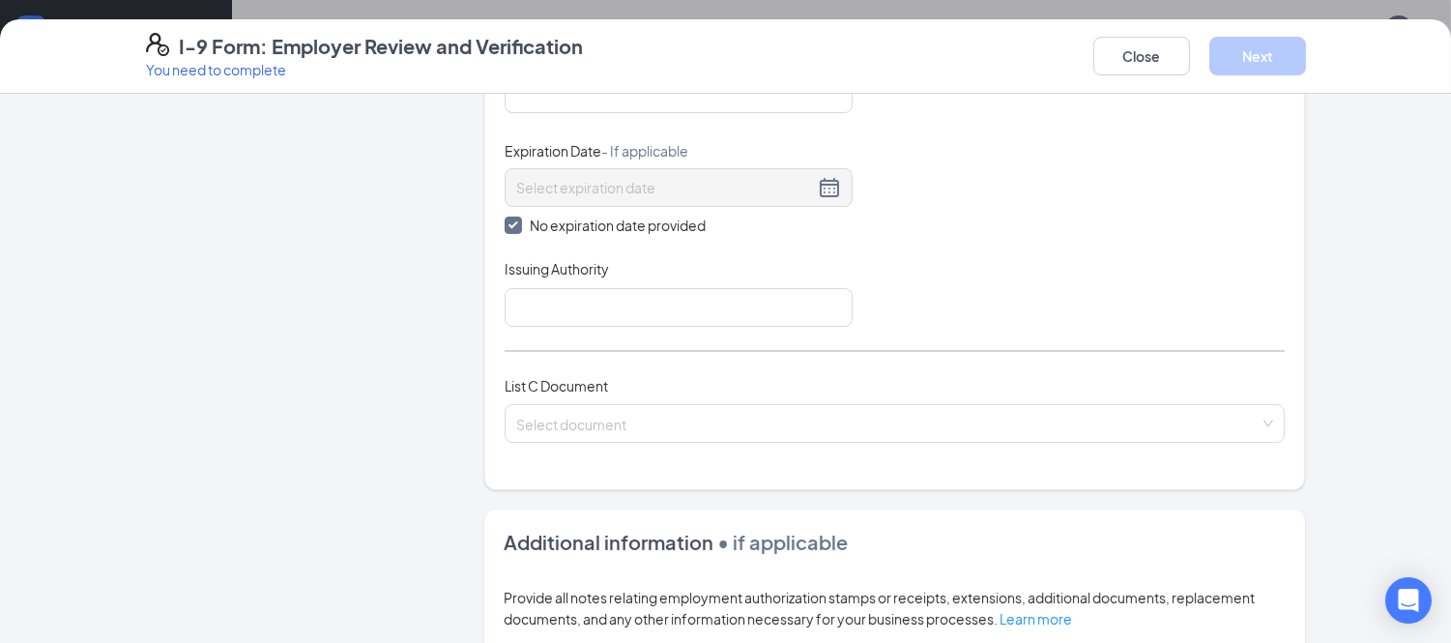
scroll to position [545, 0]
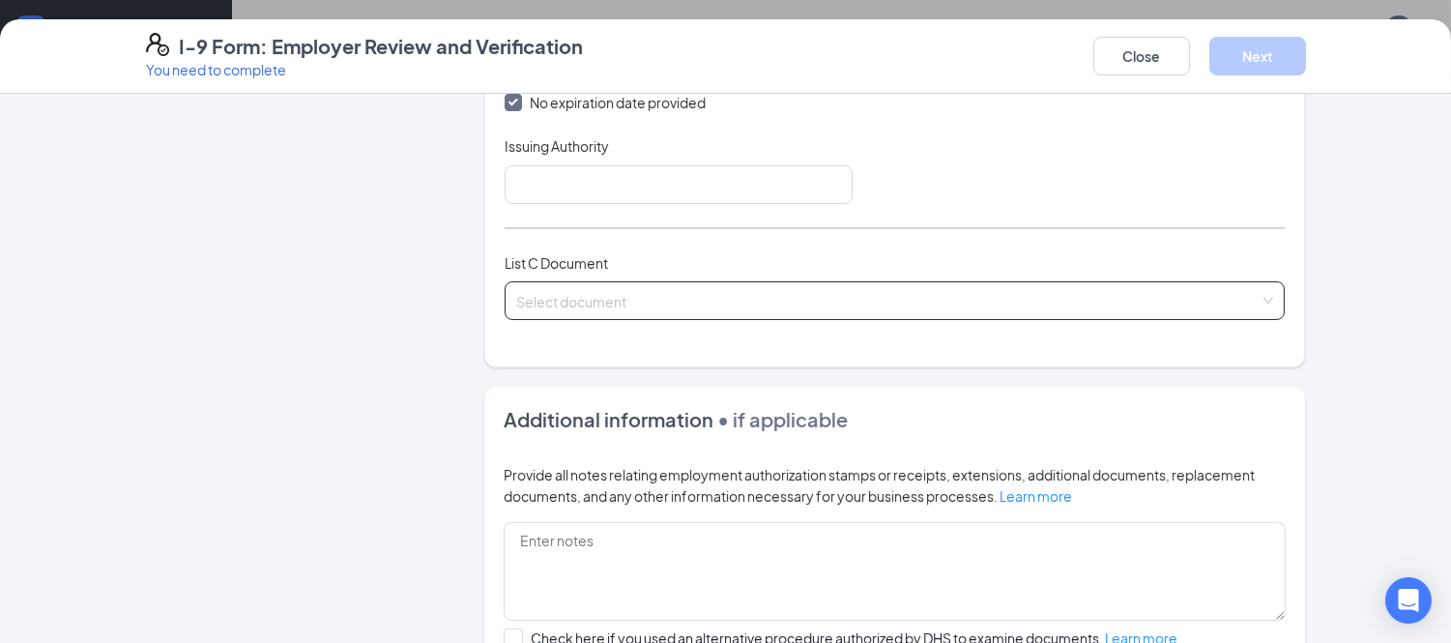
click at [543, 296] on input "search" at bounding box center [888, 296] width 744 height 29
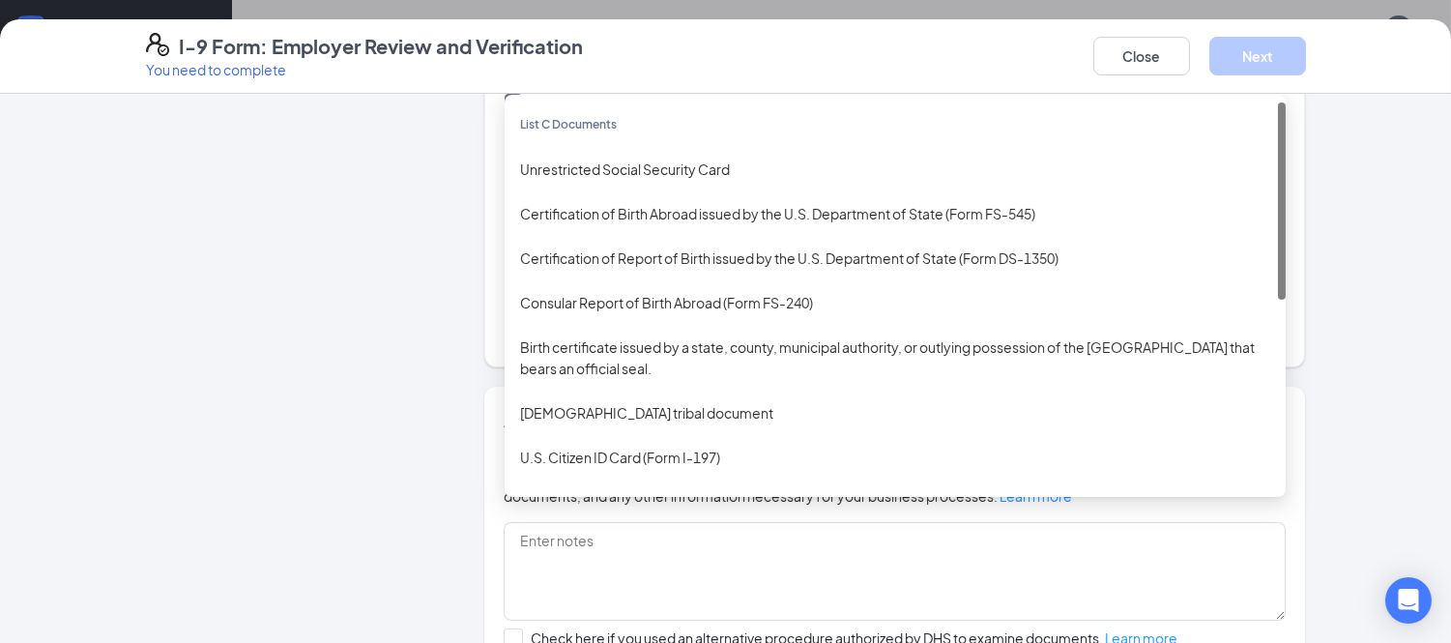
click at [353, 387] on div "Employer Information 2 Document Information 3 Review 4 Sign" at bounding box center [291, 213] width 290 height 1291
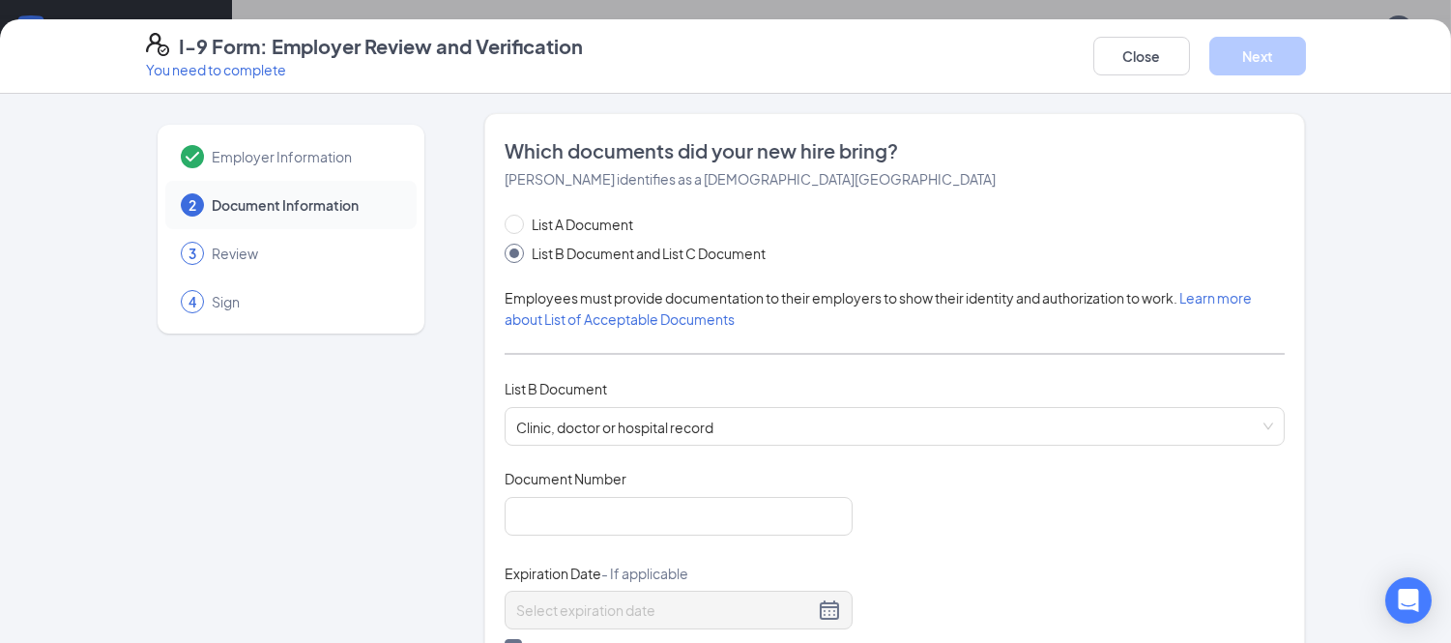
scroll to position [1080, 0]
click at [551, 238] on div "List A Document List B Document and List C Document" at bounding box center [655, 239] width 300 height 50
click at [546, 230] on span "List A Document" at bounding box center [582, 224] width 117 height 21
click at [518, 228] on input "List A Document" at bounding box center [512, 222] width 14 height 14
radio input "true"
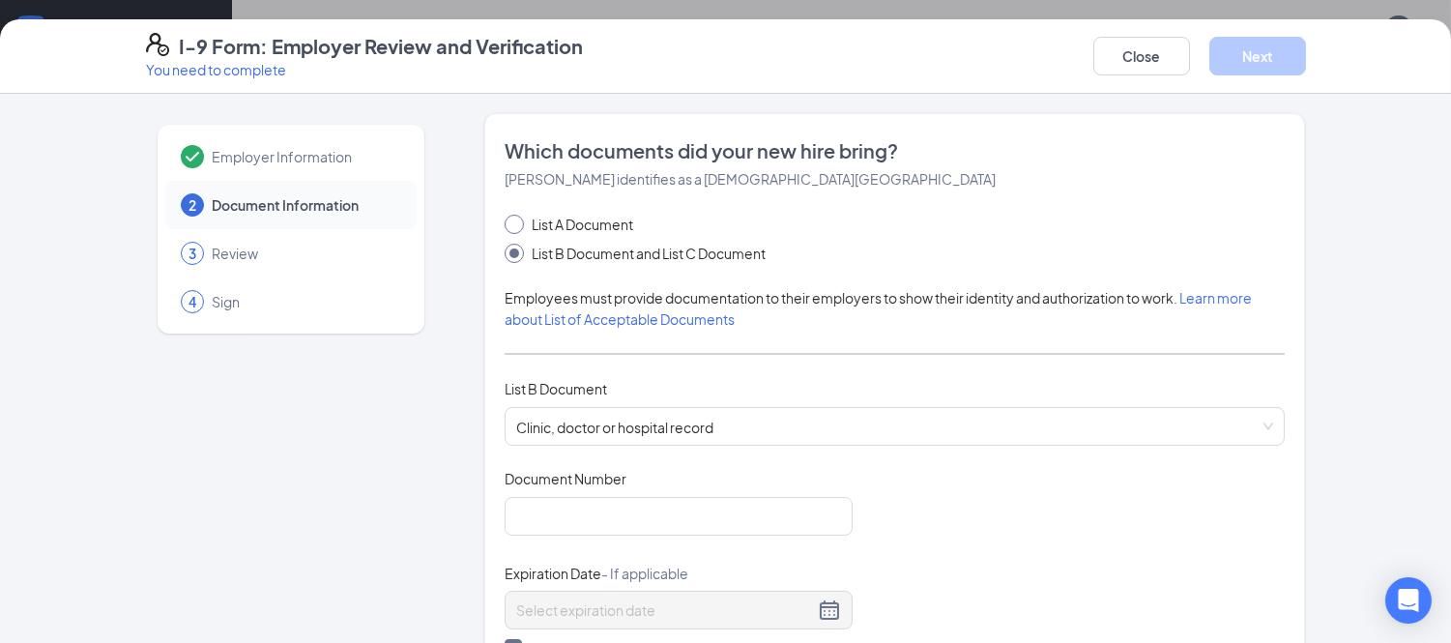
radio input "false"
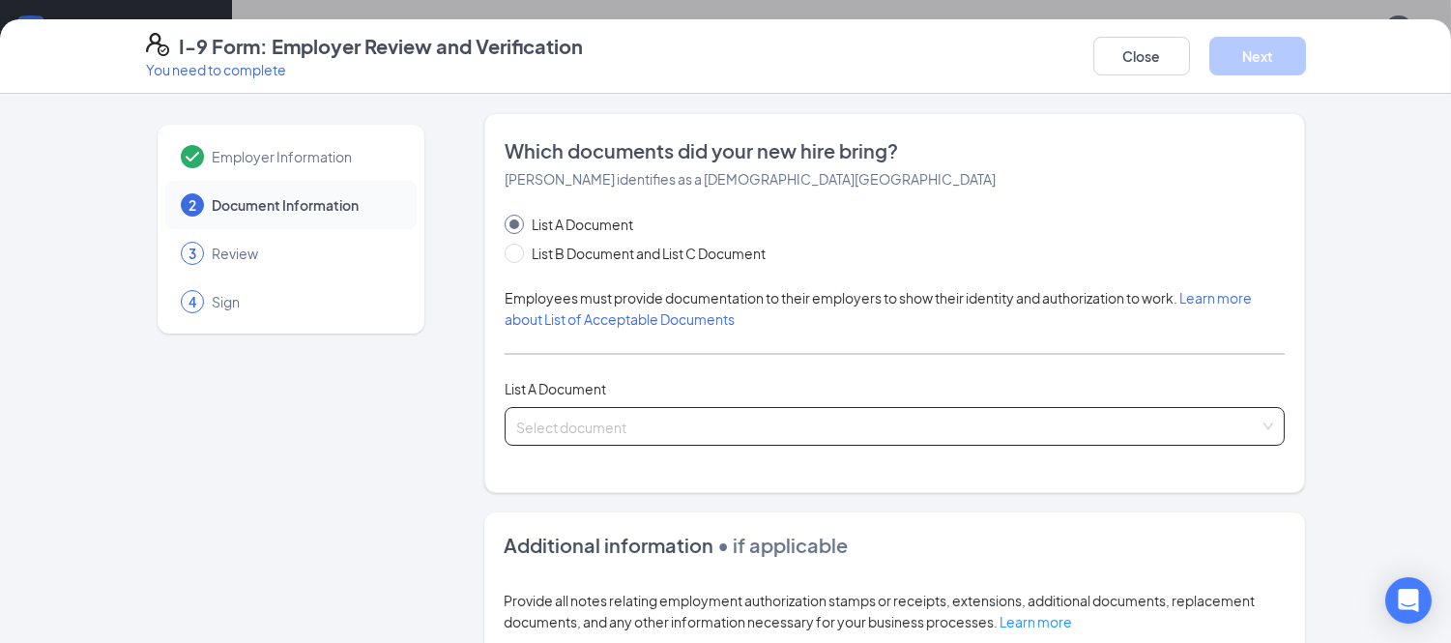
click at [572, 409] on input "search" at bounding box center [888, 422] width 744 height 29
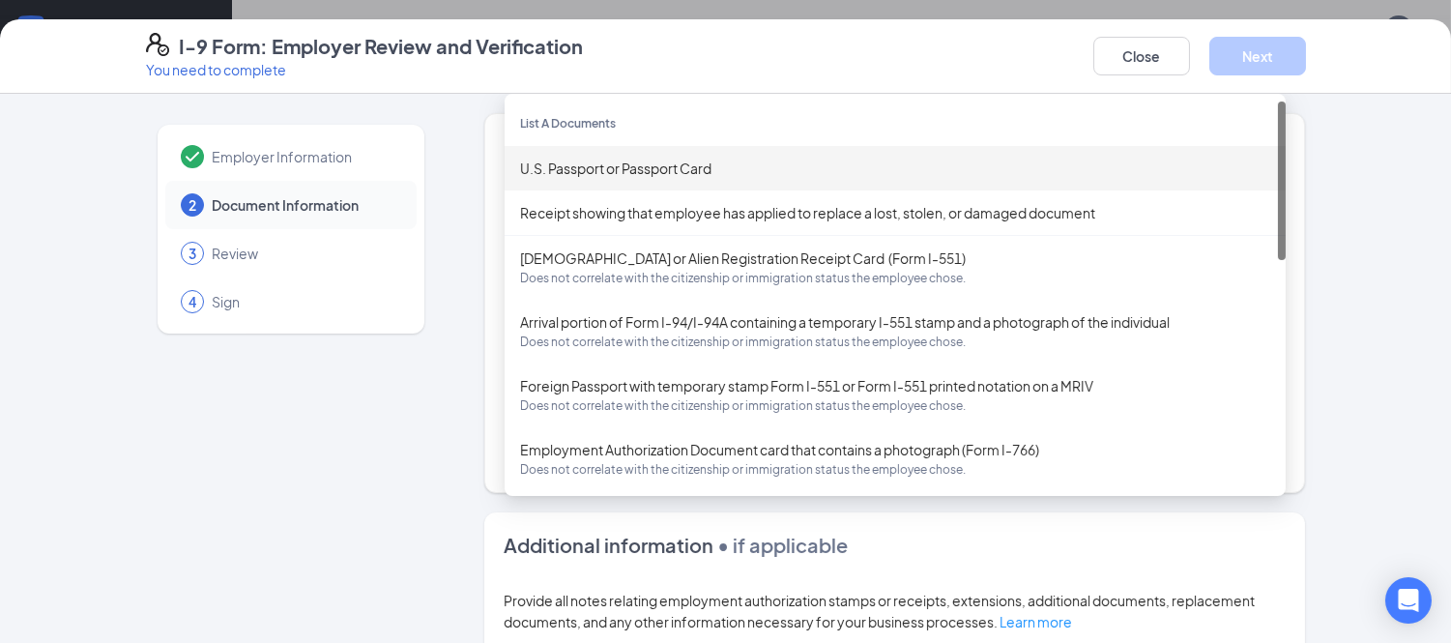
click at [606, 168] on div "U.S. Passport or Passport Card" at bounding box center [895, 168] width 750 height 21
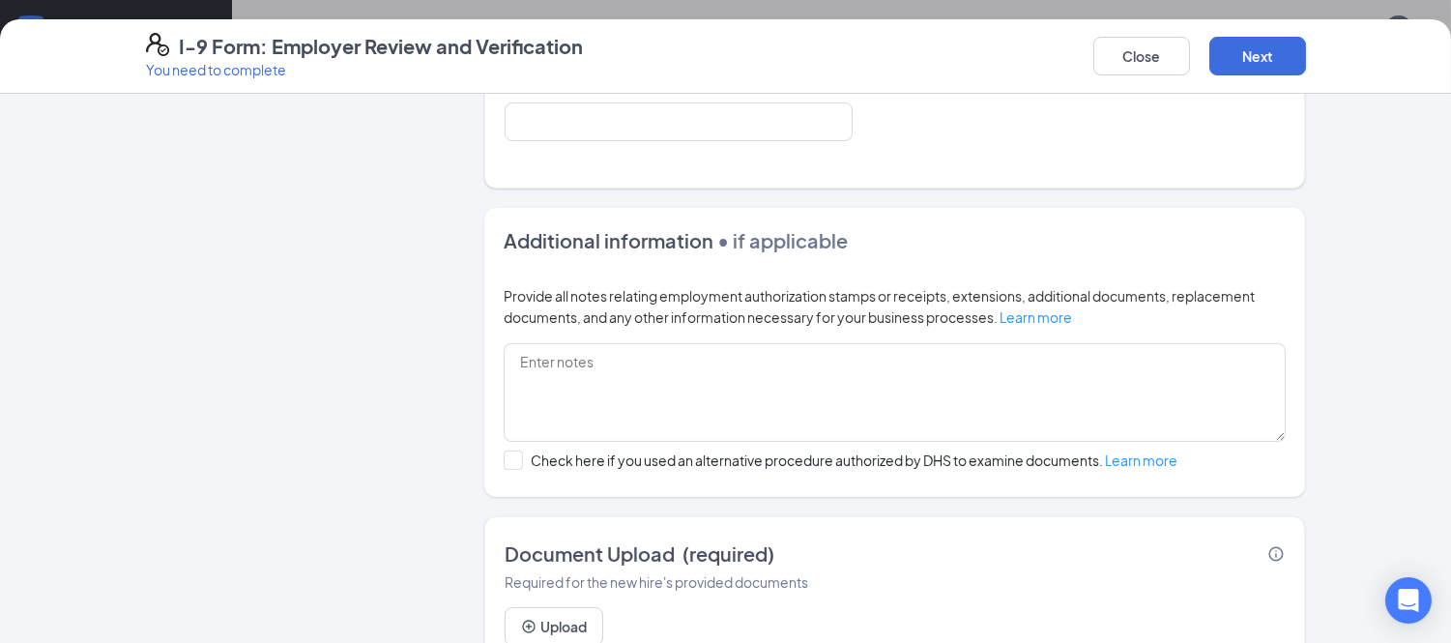
scroll to position [686, 0]
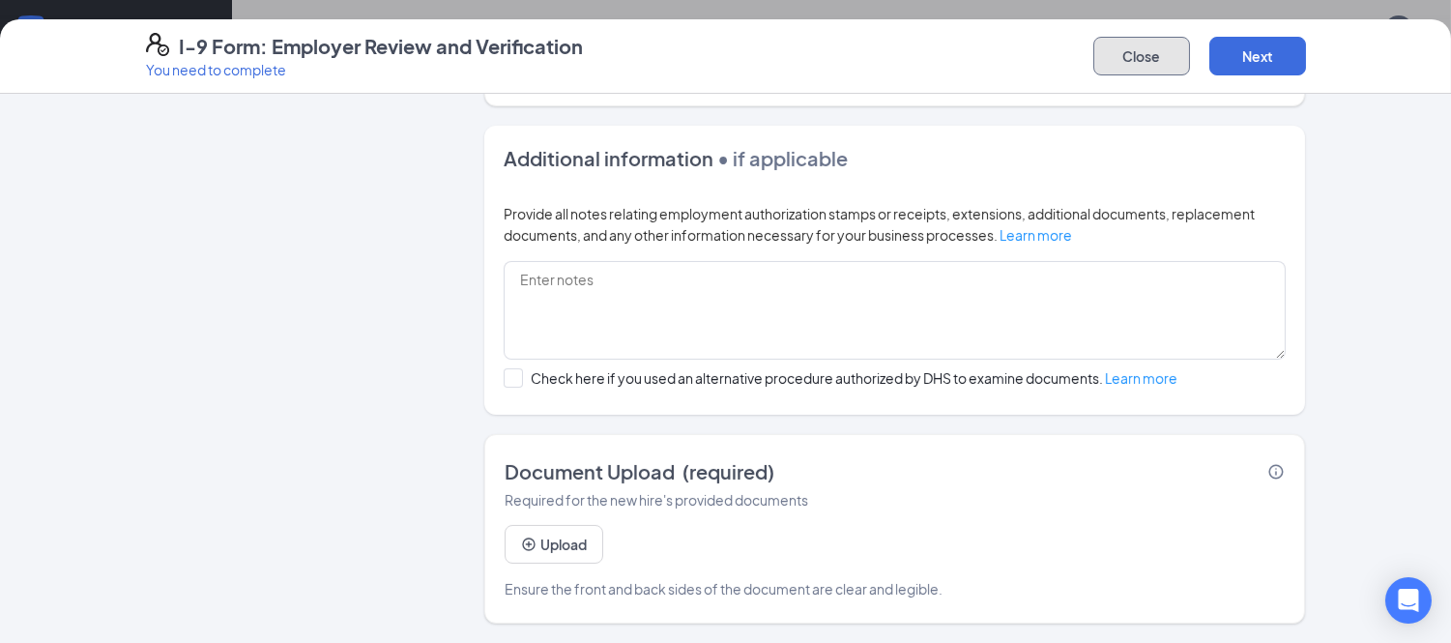
click at [1153, 55] on button "Close" at bounding box center [1141, 56] width 97 height 39
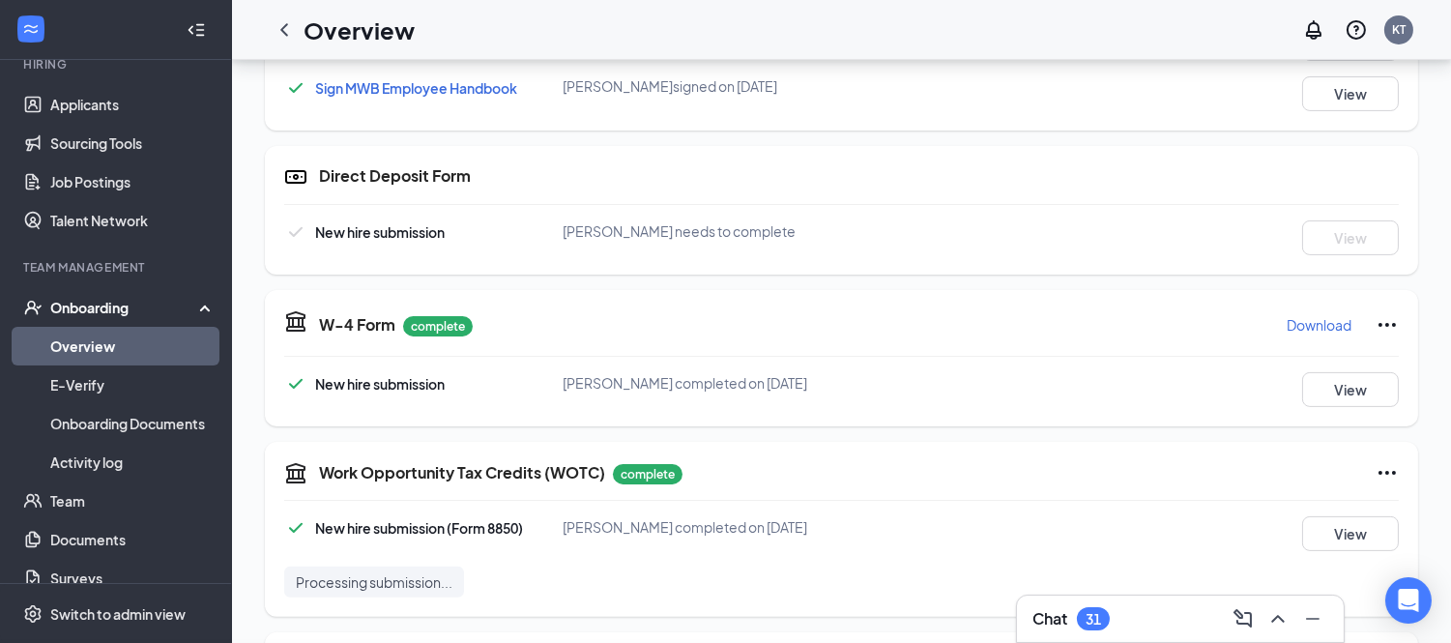
scroll to position [1514, 0]
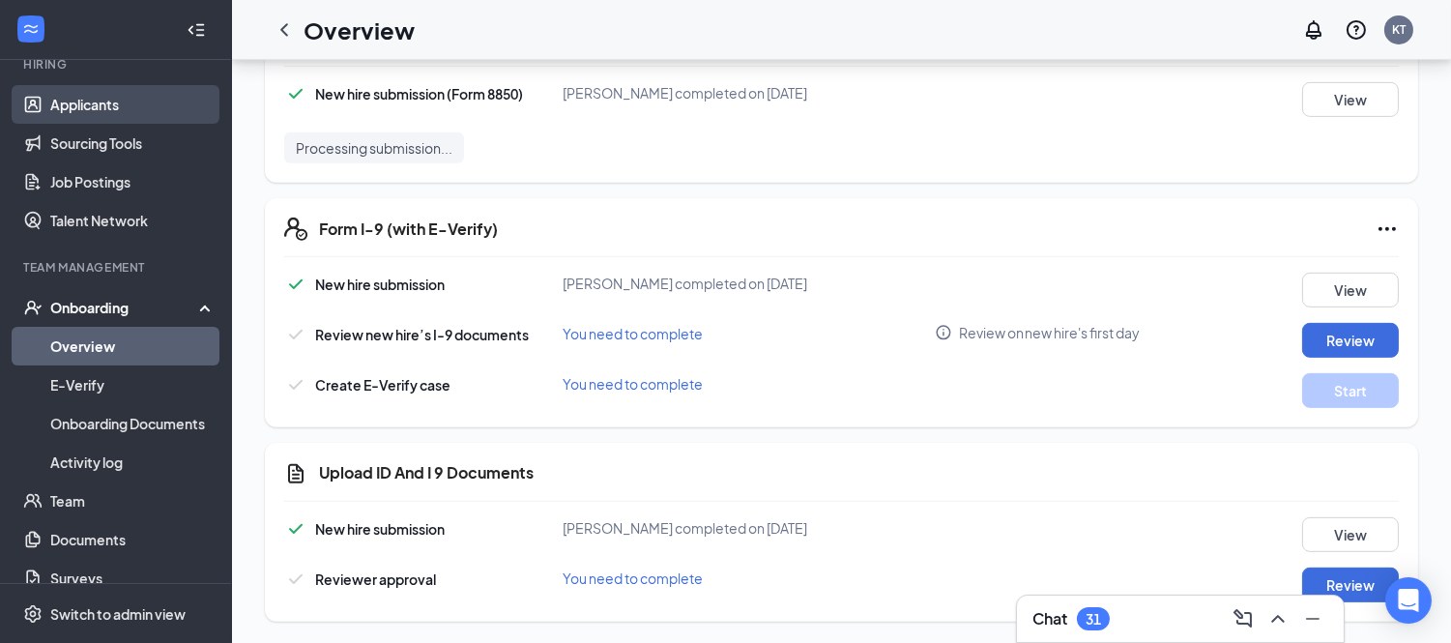
click at [58, 113] on link "Applicants" at bounding box center [132, 104] width 165 height 39
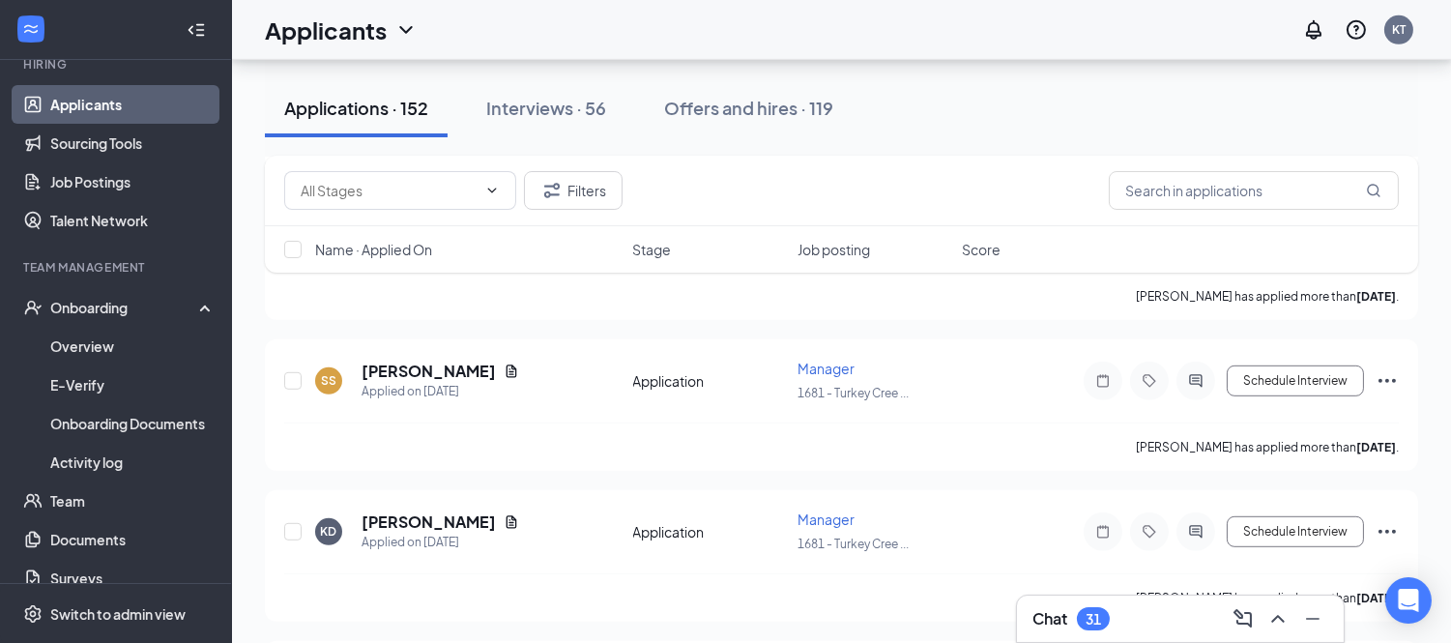
scroll to position [1957, 0]
click at [1316, 377] on button "Schedule Interview" at bounding box center [1295, 379] width 137 height 31
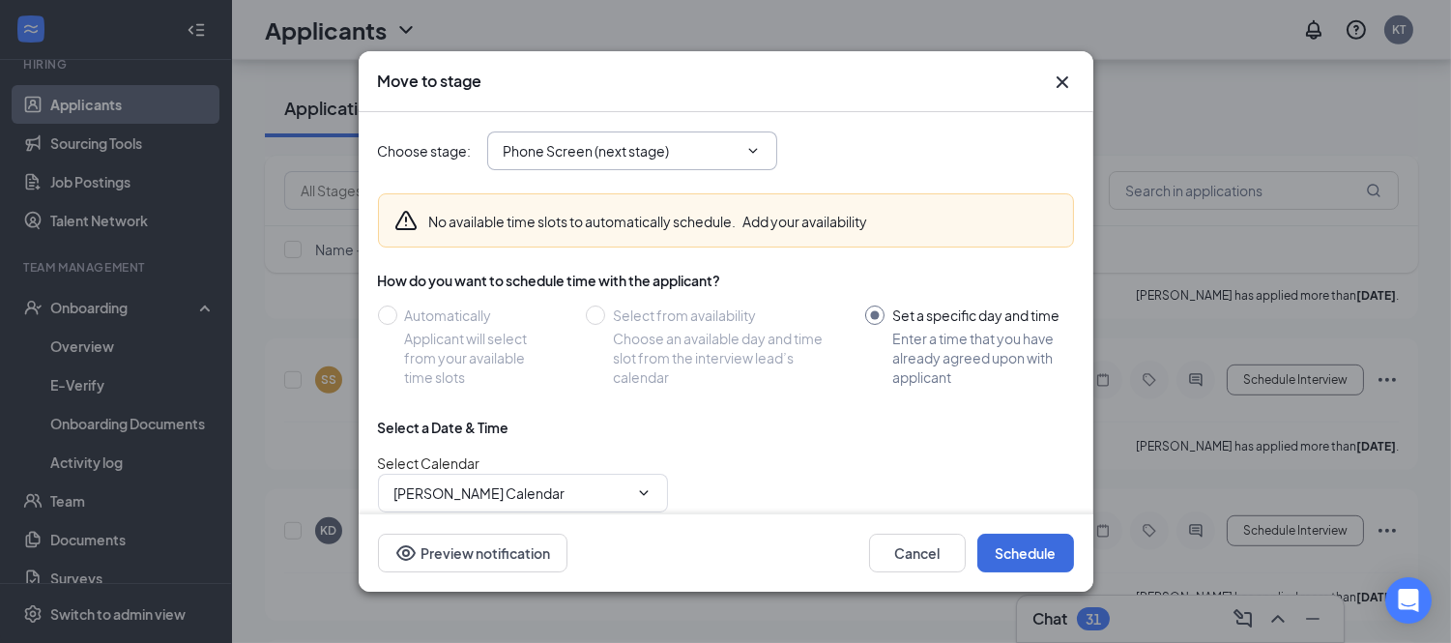
click at [687, 168] on span "Phone Screen (next stage)" at bounding box center [632, 150] width 290 height 39
click at [684, 140] on input "Phone Screen (next stage)" at bounding box center [621, 150] width 234 height 21
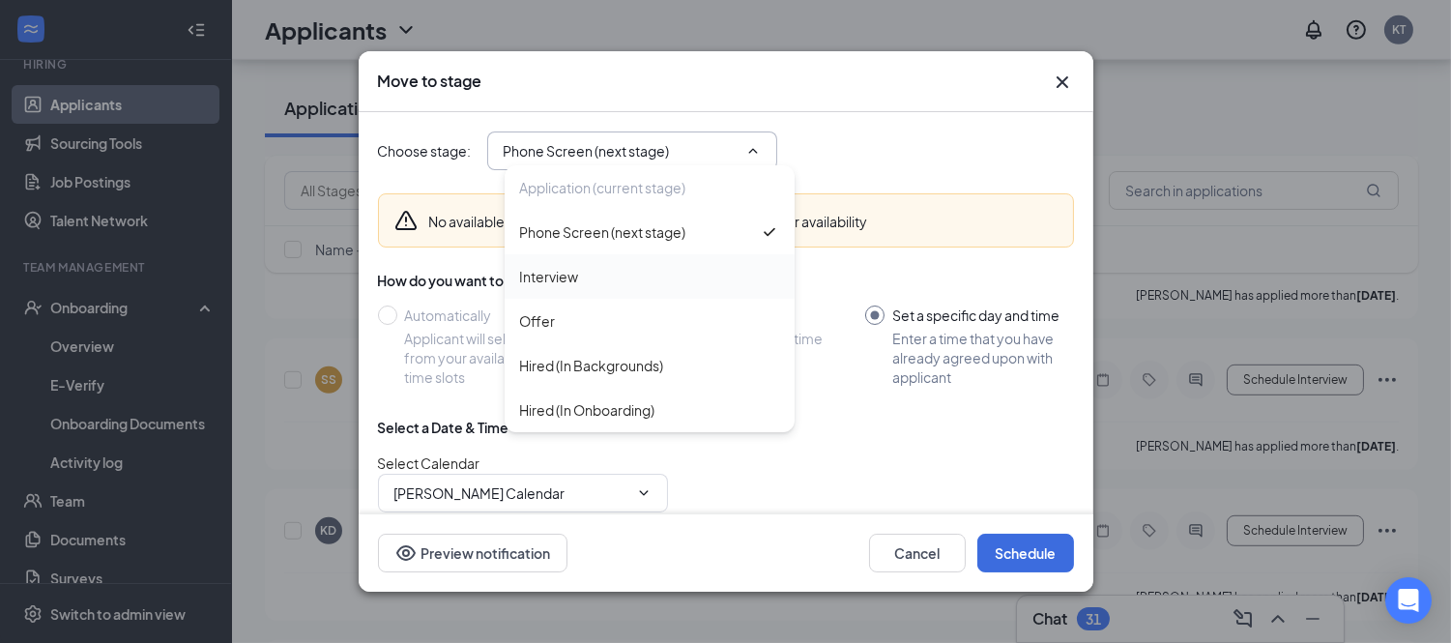
click at [561, 278] on div "Interview" at bounding box center [549, 276] width 59 height 21
type input "Interview"
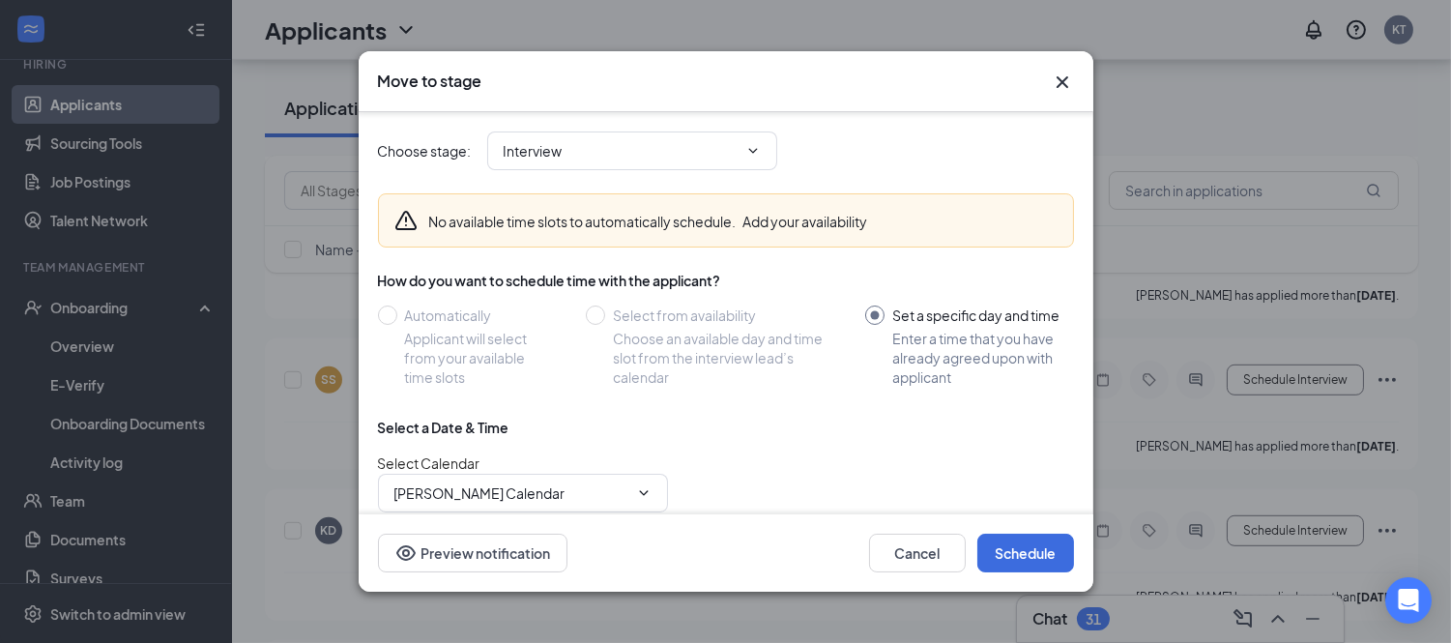
scroll to position [162, 0]
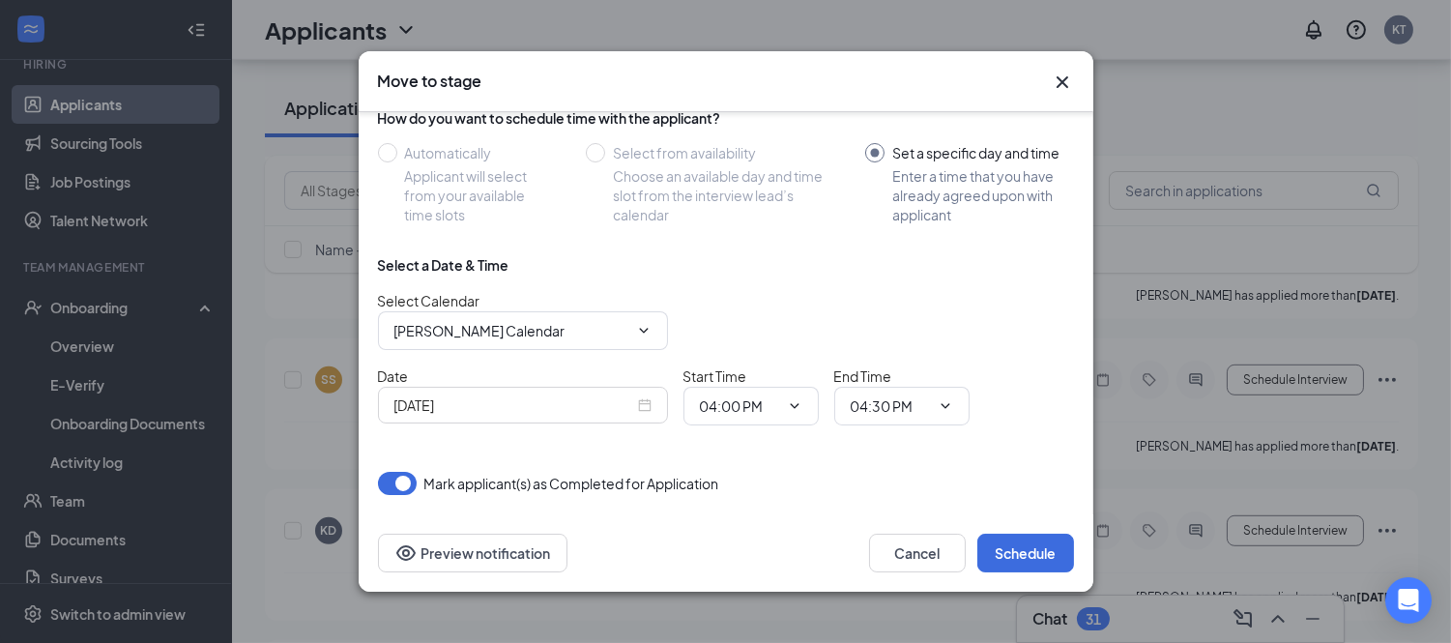
click at [1052, 80] on icon "Cross" at bounding box center [1062, 82] width 23 height 23
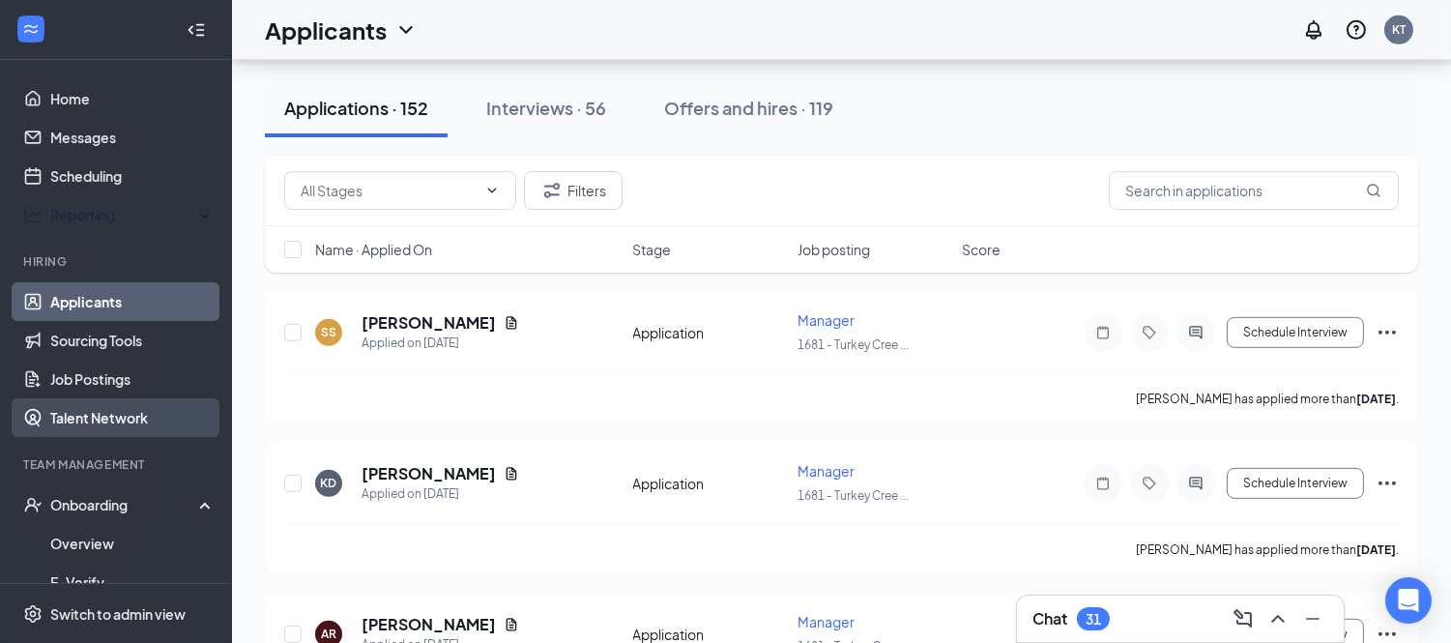
scroll to position [2011, 0]
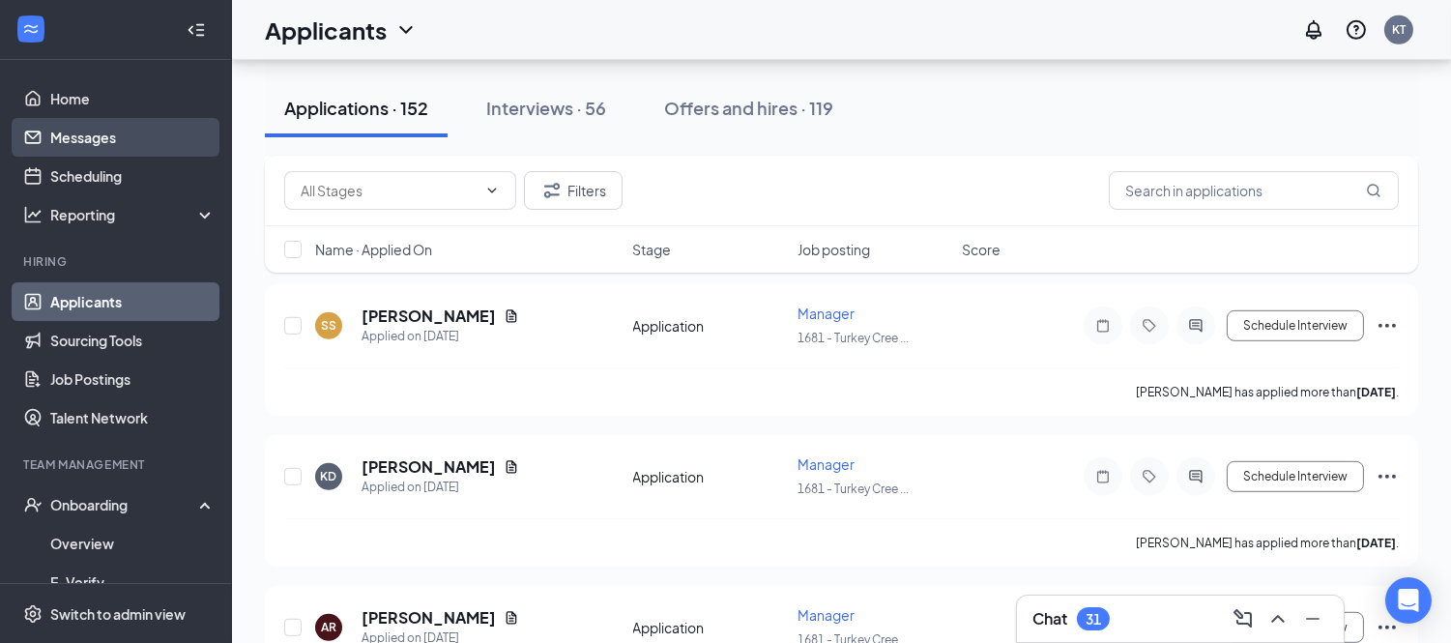
click at [85, 136] on link "Messages" at bounding box center [132, 137] width 165 height 39
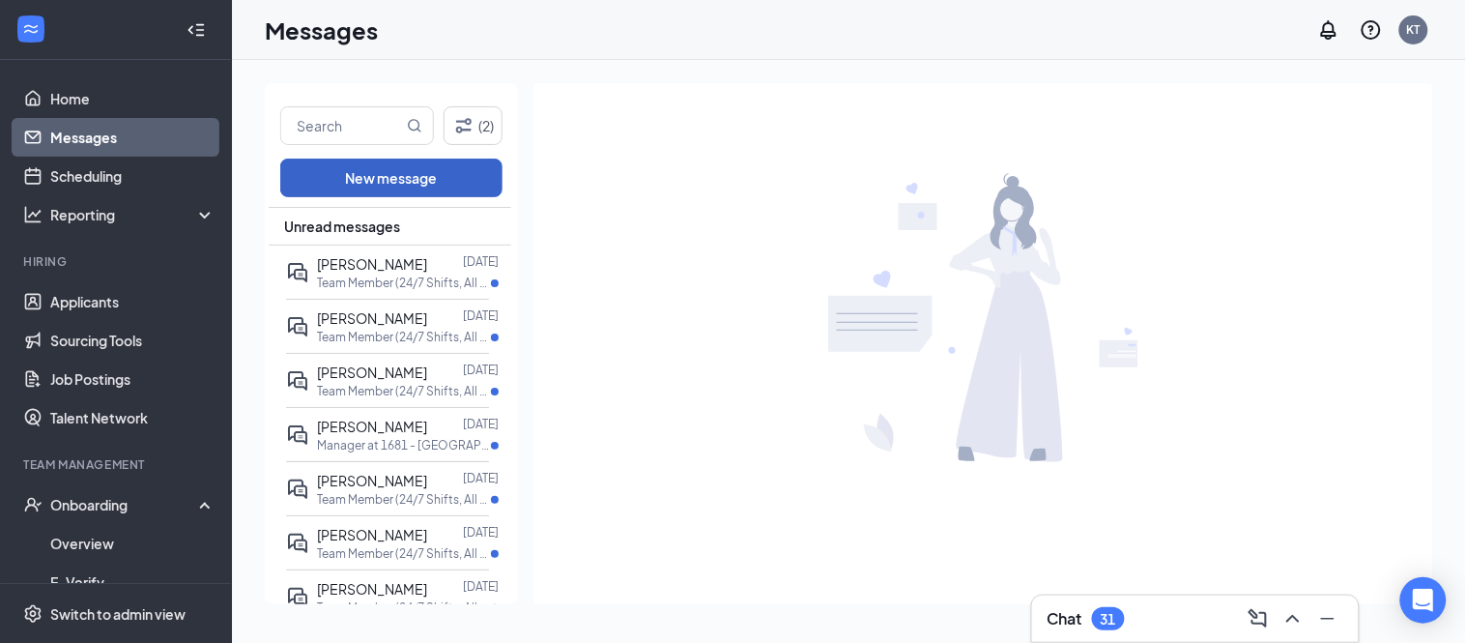
click at [367, 174] on button "New message" at bounding box center [391, 178] width 222 height 39
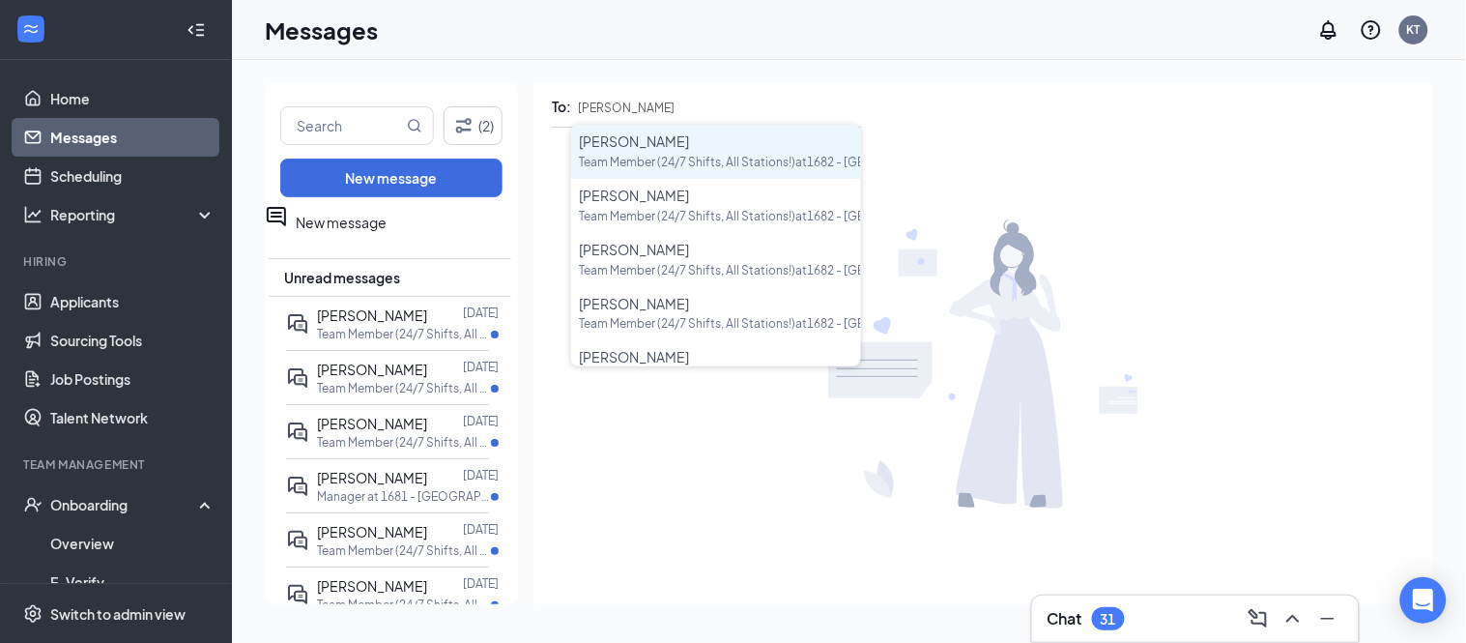
type input "[PERSON_NAME]"
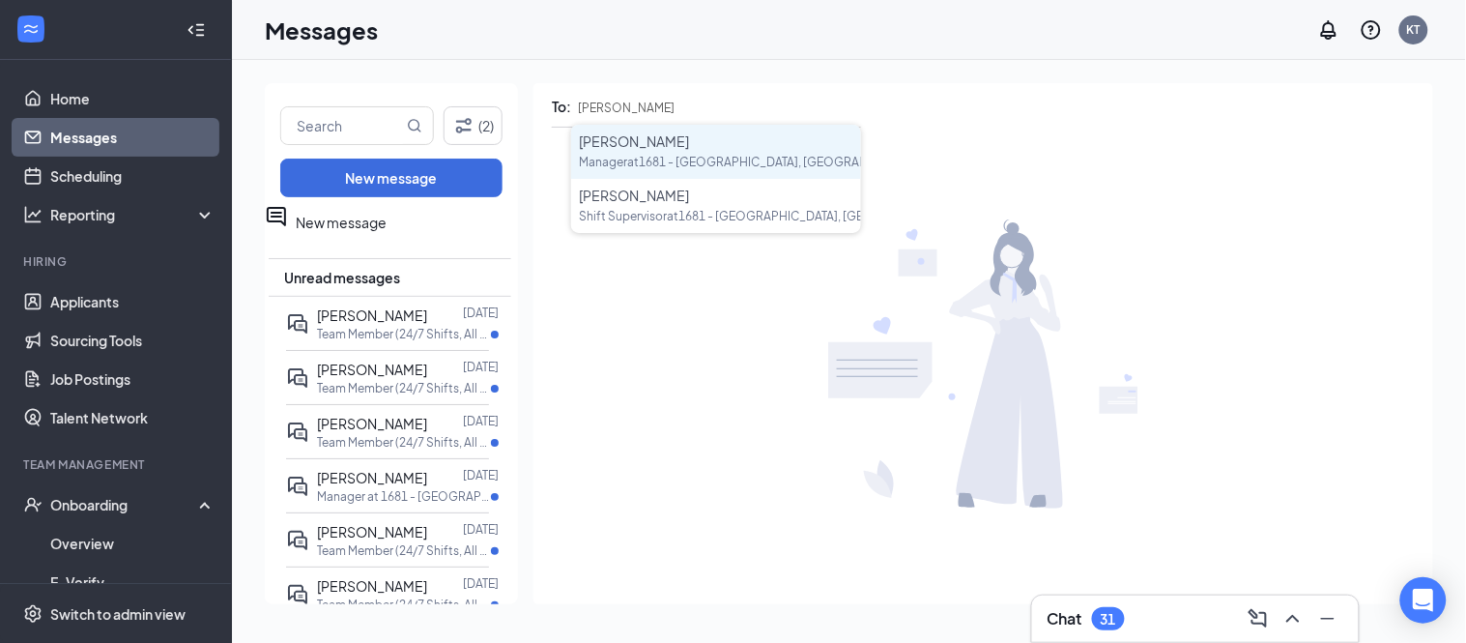
click at [615, 143] on span "[PERSON_NAME]" at bounding box center [634, 140] width 110 height 17
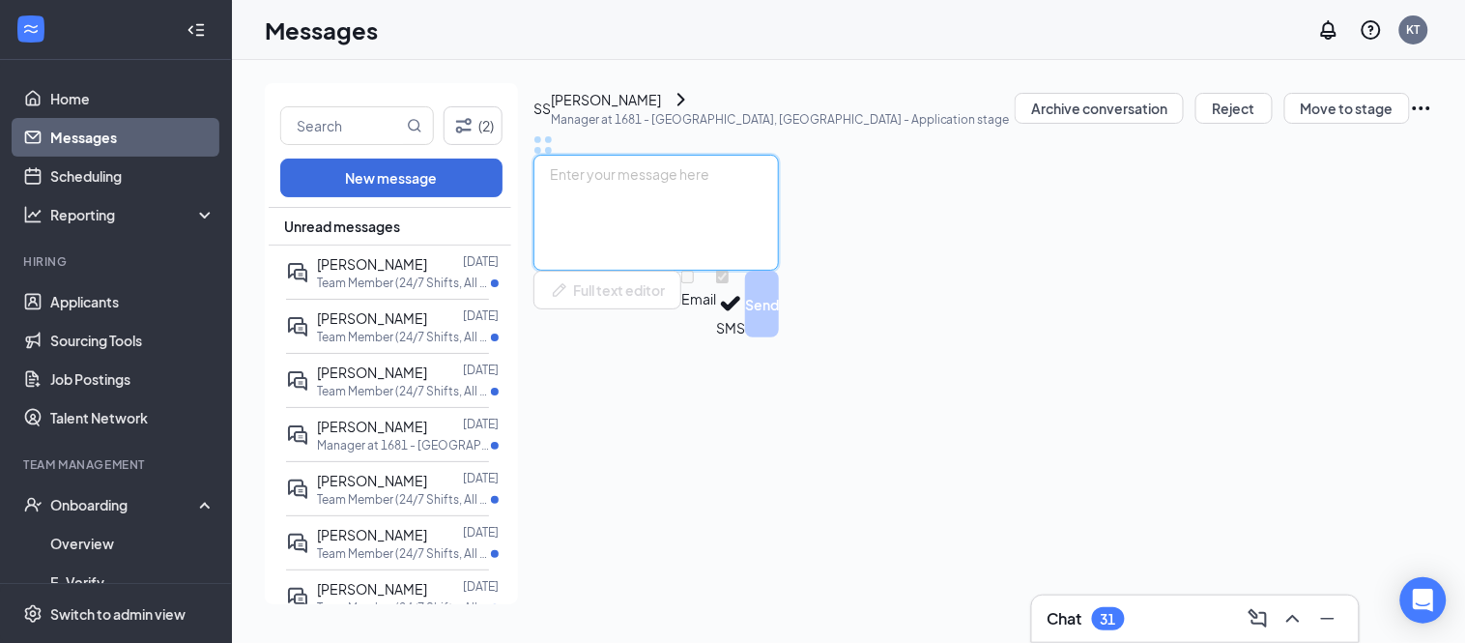
click at [779, 271] on textarea at bounding box center [657, 213] width 246 height 116
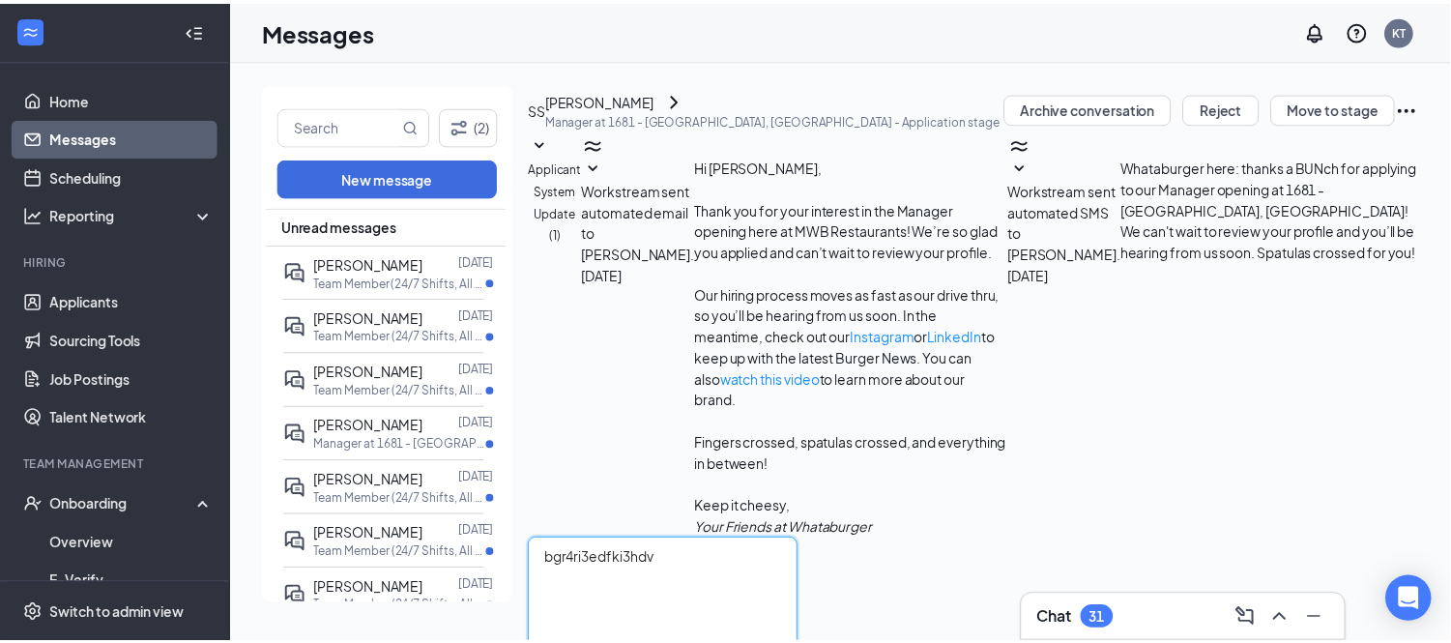
scroll to position [27, 0]
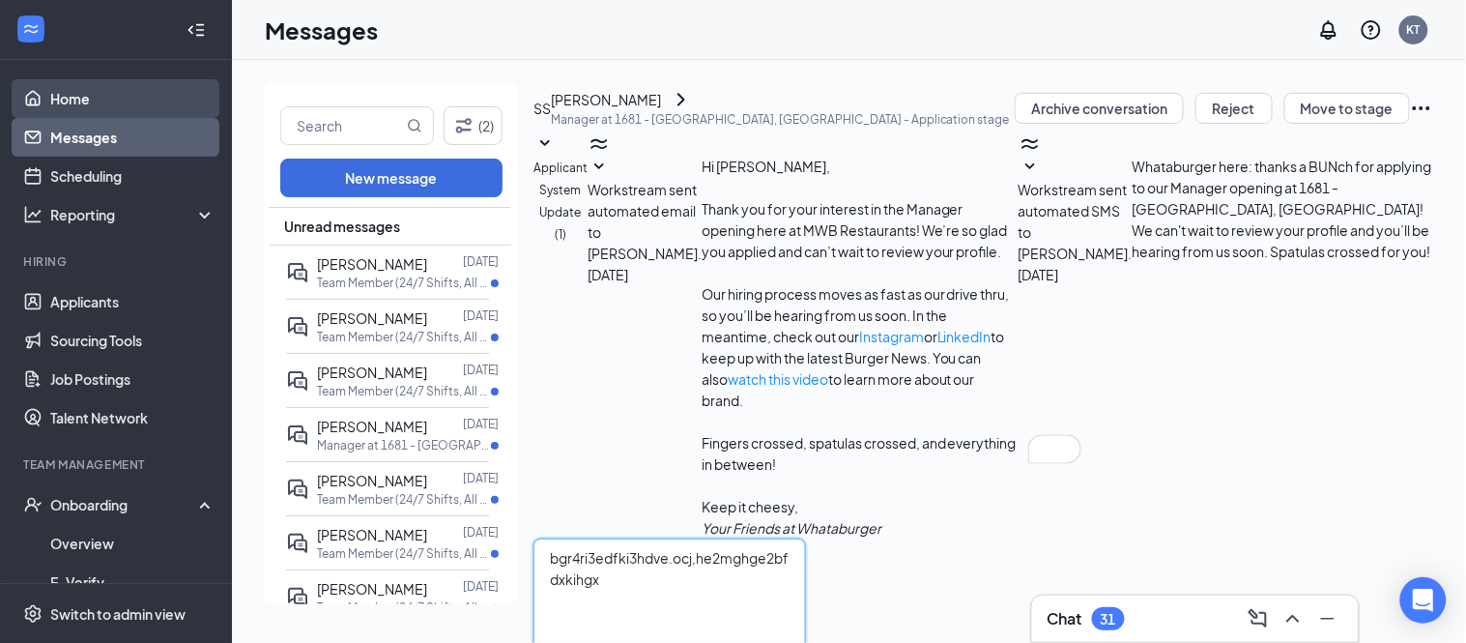
type textarea "bgr4ri3edfki3hdve.ocj,he2mghge2bfdxkihgx"
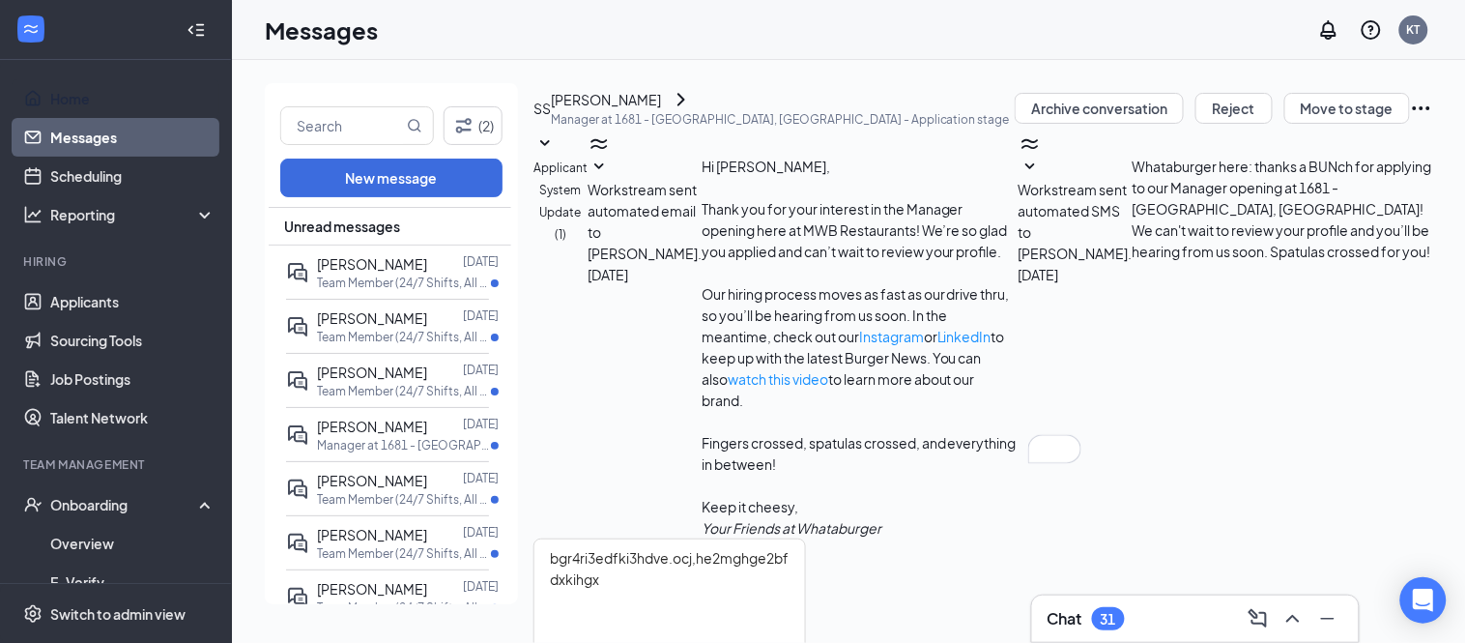
drag, startPoint x: 50, startPoint y: 84, endPoint x: 474, endPoint y: 224, distance: 446.0
click at [50, 84] on link "Home" at bounding box center [132, 98] width 165 height 39
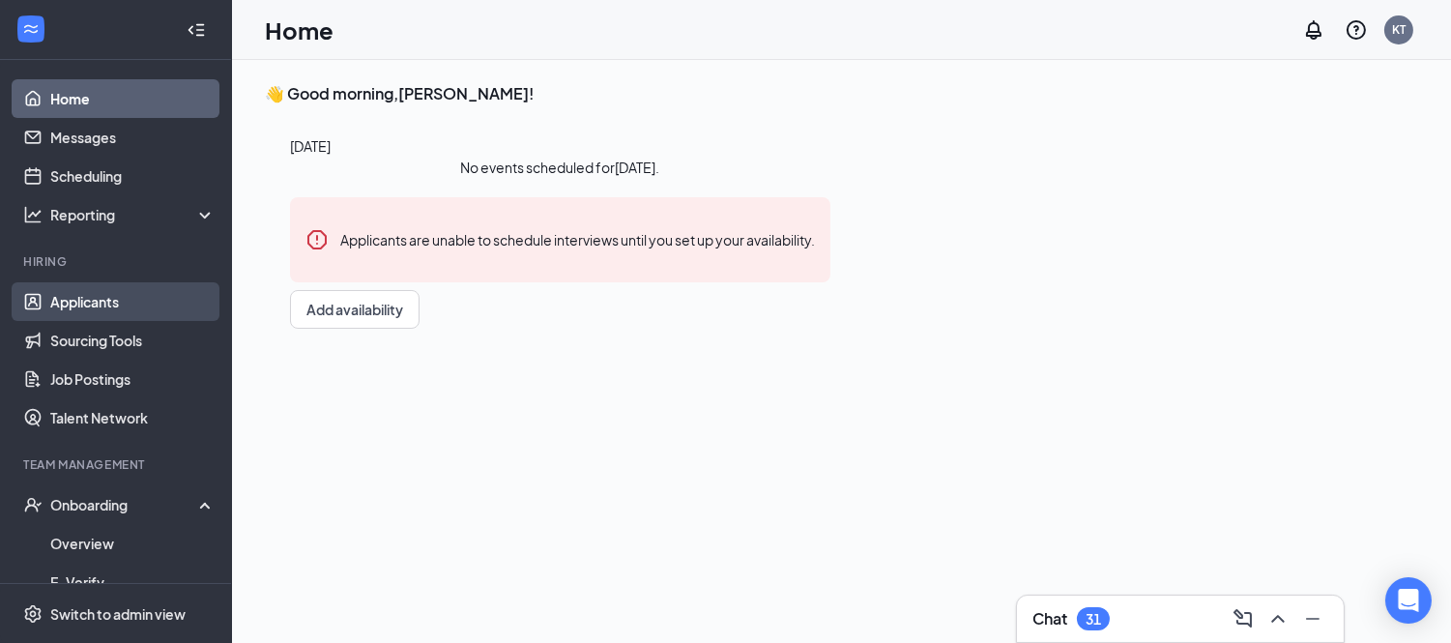
click at [72, 296] on link "Applicants" at bounding box center [132, 301] width 165 height 39
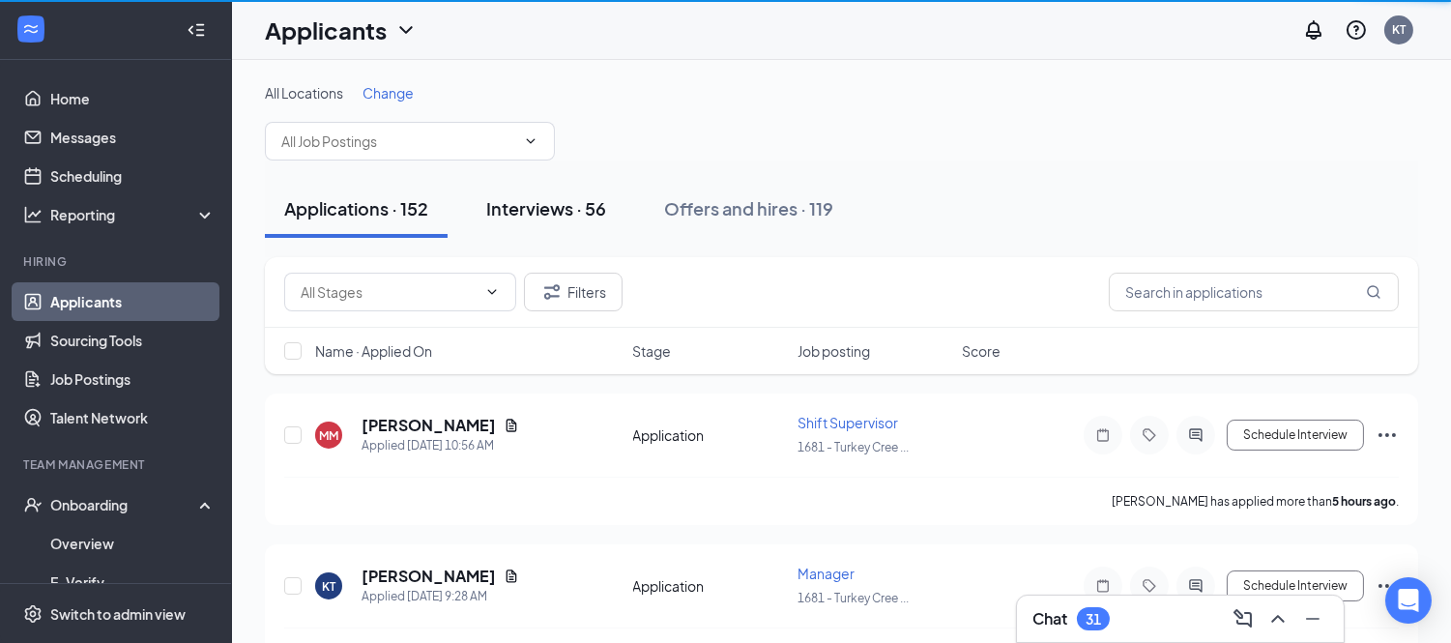
click at [568, 214] on div "Interviews · 56" at bounding box center [546, 208] width 120 height 24
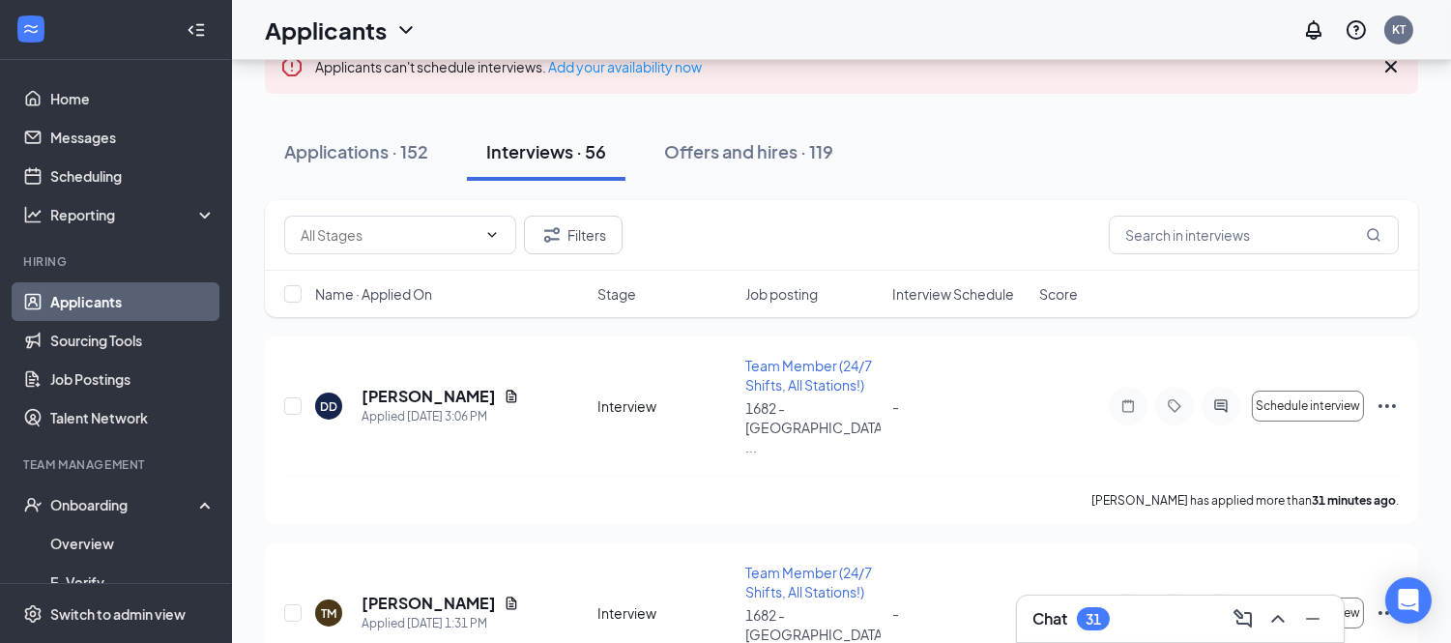
scroll to position [151, 0]
click at [1392, 393] on icon "Ellipses" at bounding box center [1386, 404] width 23 height 23
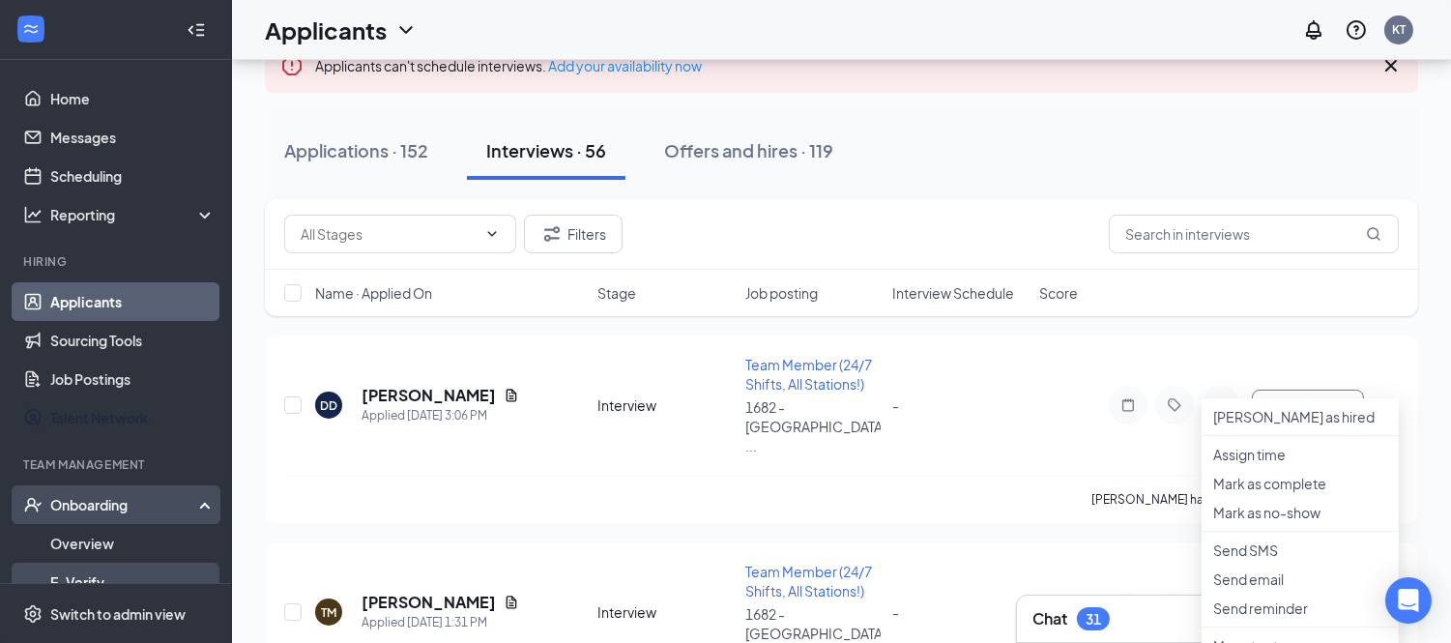
scroll to position [0, 0]
